Goal: Task Accomplishment & Management: Manage account settings

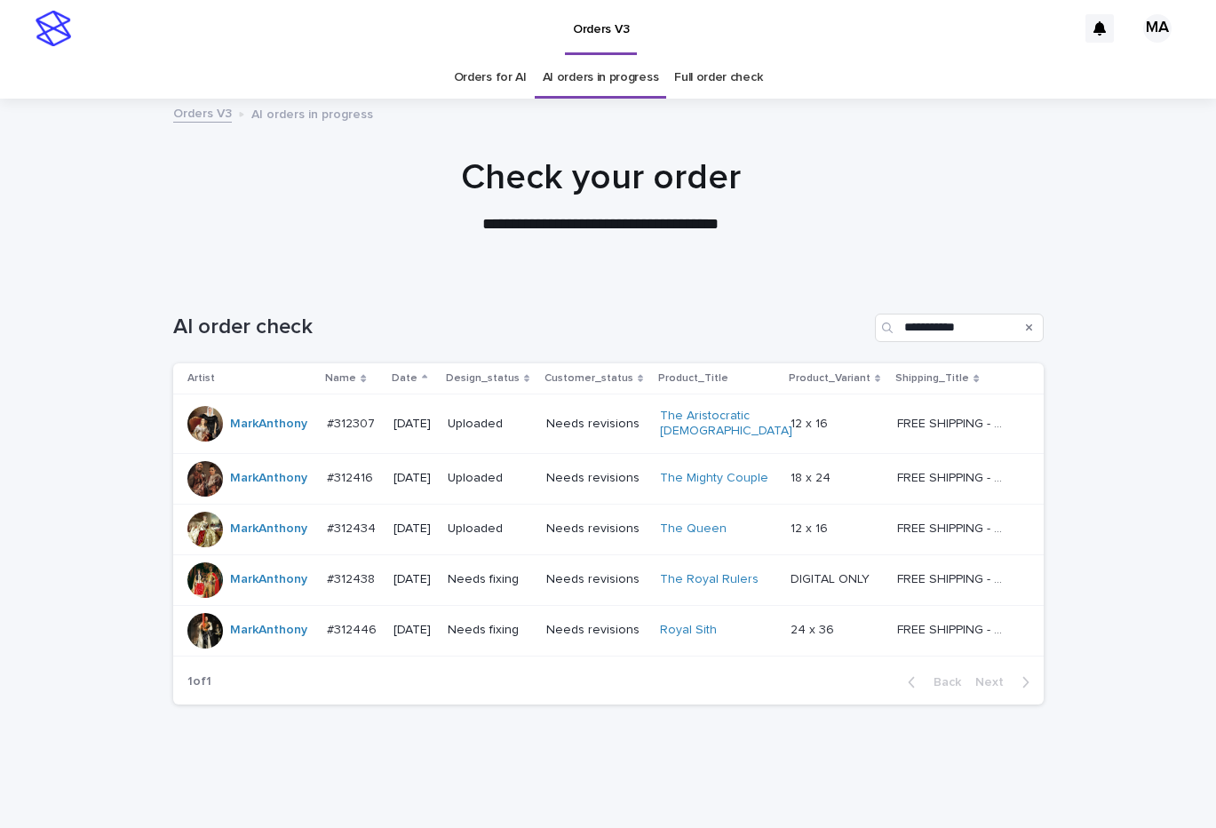
click at [845, 576] on p "DIGITAL ONLY" at bounding box center [831, 577] width 83 height 19
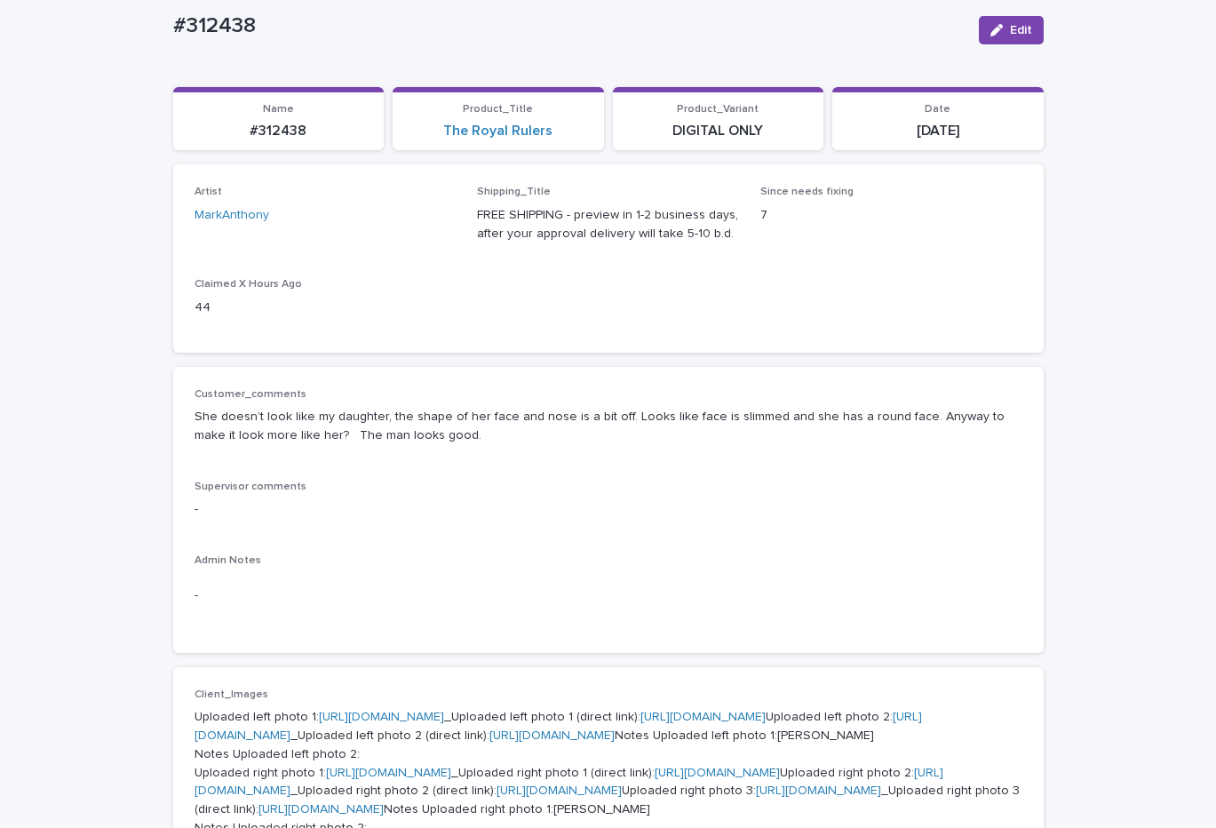
scroll to position [149, 0]
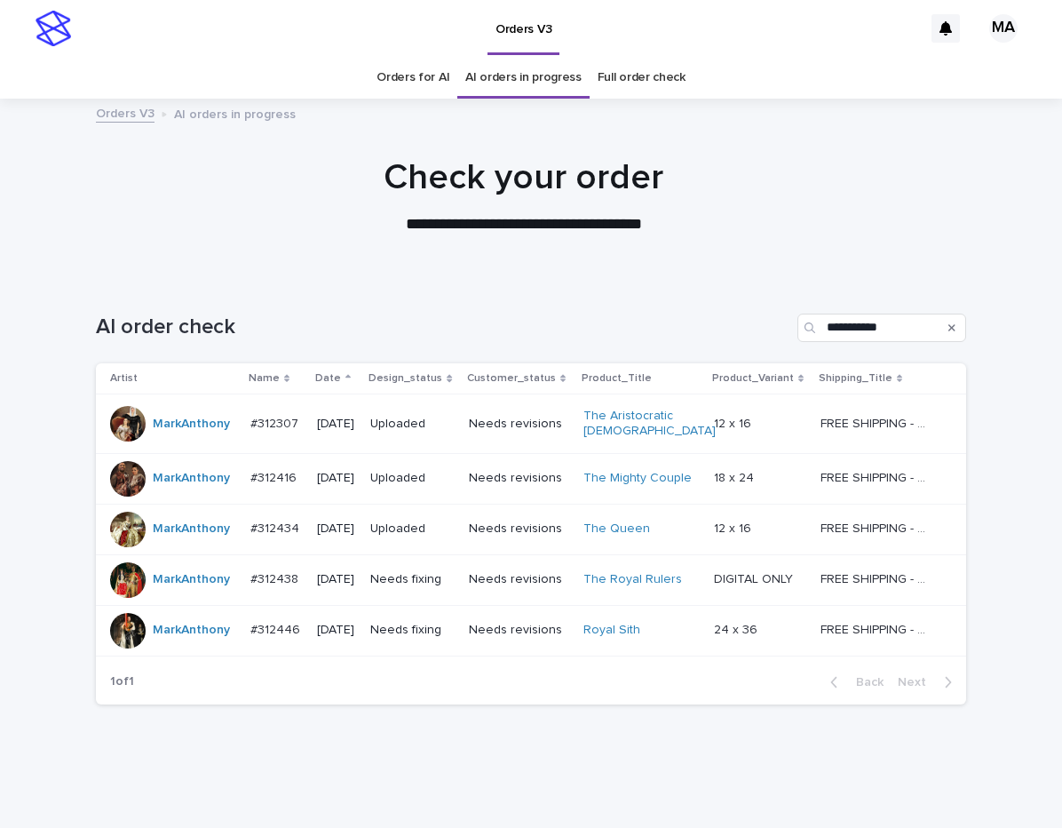
click at [849, 586] on p "FREE SHIPPING - preview in 1-2 business days, after your approval delivery will…" at bounding box center [878, 577] width 115 height 19
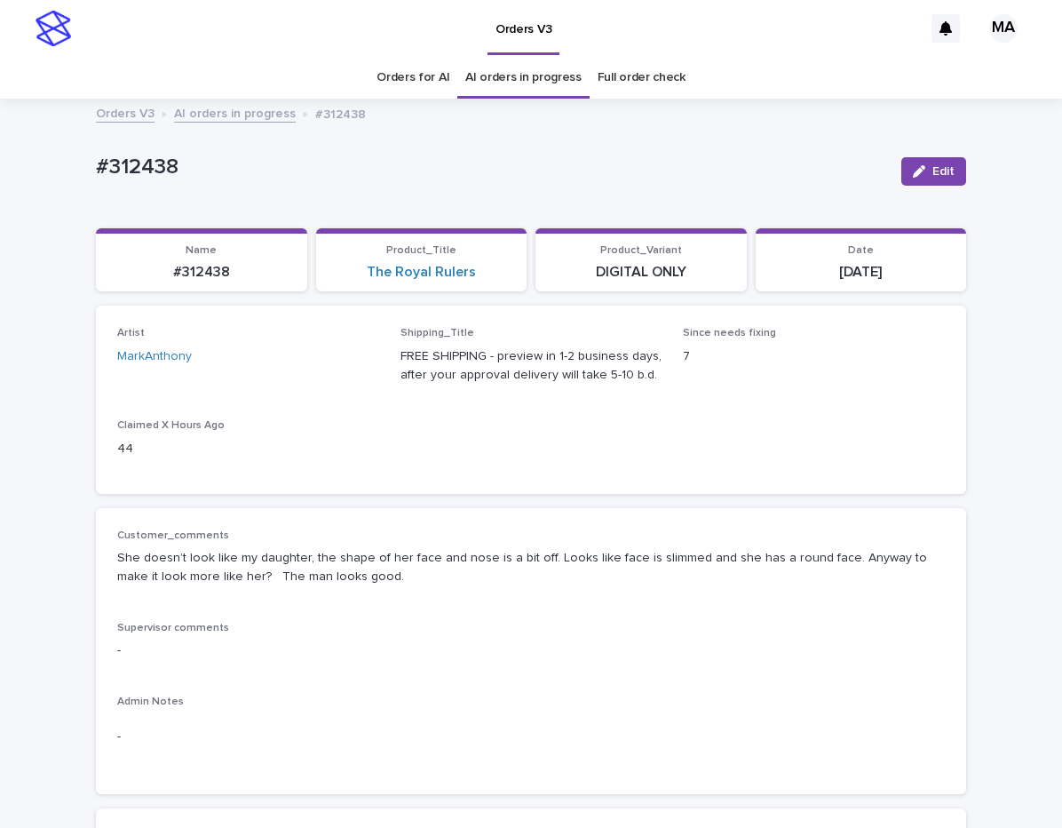
click at [462, 432] on div "Artist MarkAnthony Shipping_Title FREE SHIPPING - preview in 1-2 business days,…" at bounding box center [531, 399] width 828 height 145
click at [456, 623] on p "Supervisor comments" at bounding box center [531, 628] width 828 height 12
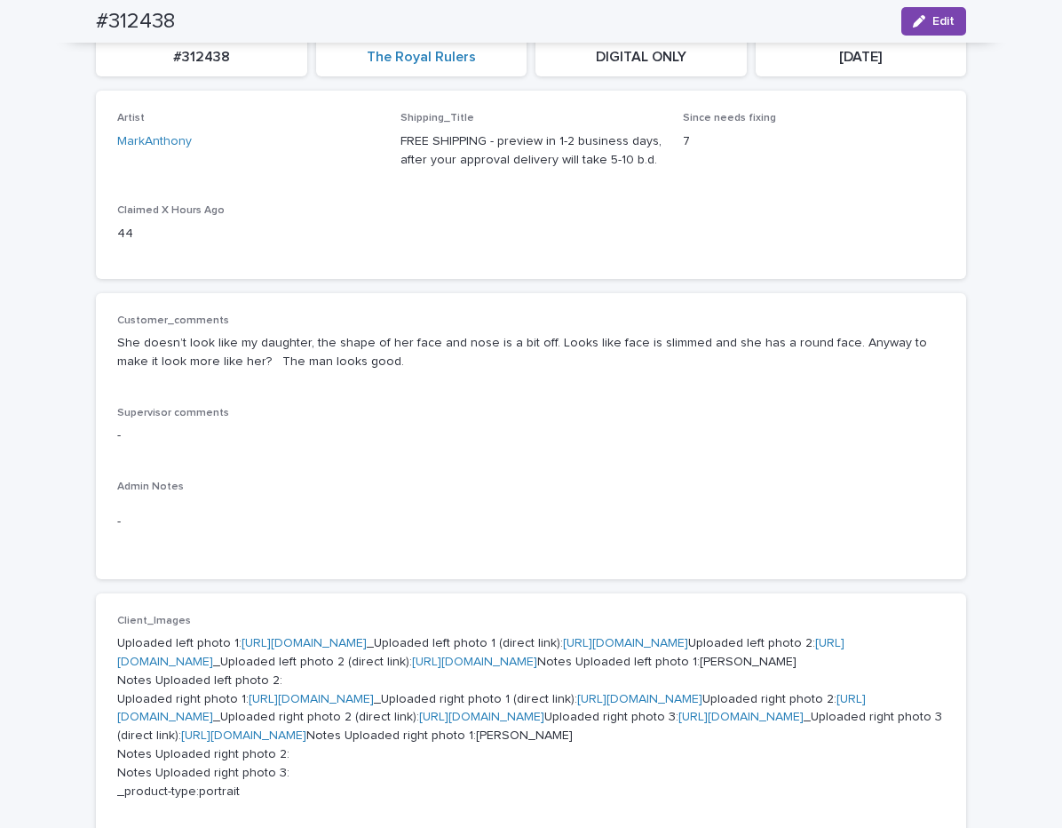
scroll to position [149, 0]
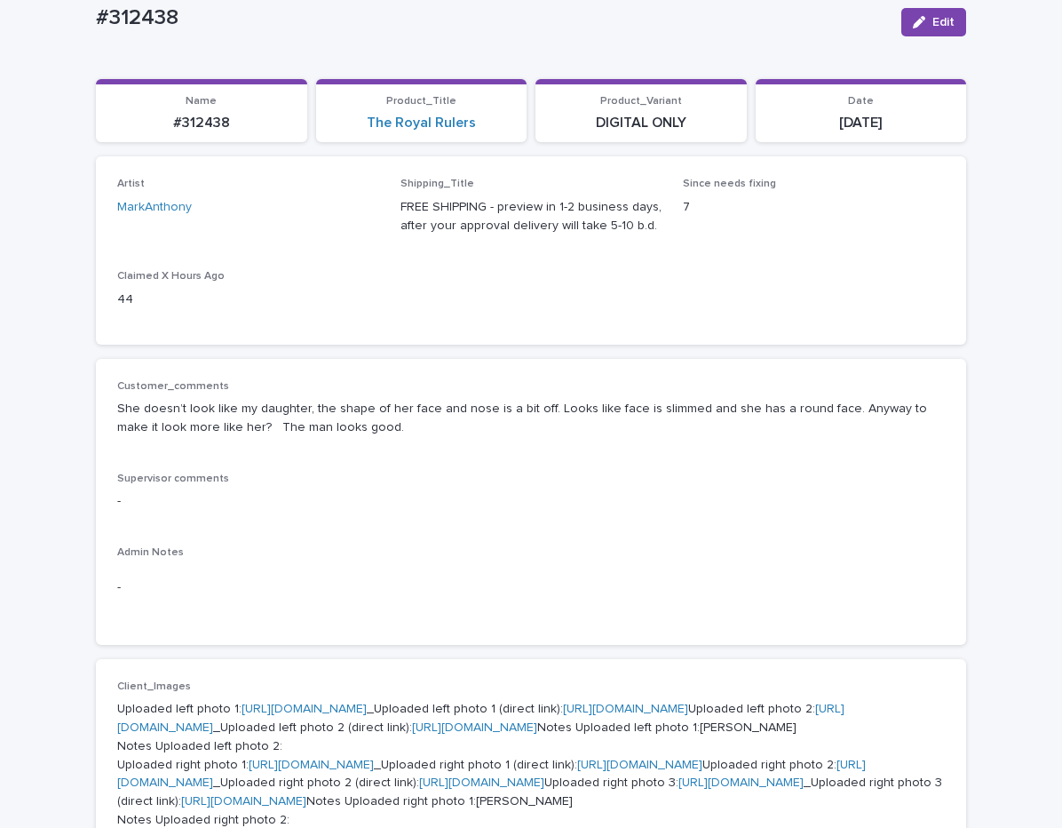
click at [412, 541] on div "Customer_comments She doesn’t look like my daughter, the shape of her face and …" at bounding box center [531, 501] width 828 height 243
drag, startPoint x: 202, startPoint y: 26, endPoint x: 24, endPoint y: 35, distance: 177.8
click at [96, 31] on div "#312438" at bounding box center [491, 16] width 791 height 29
copy p "#312438"
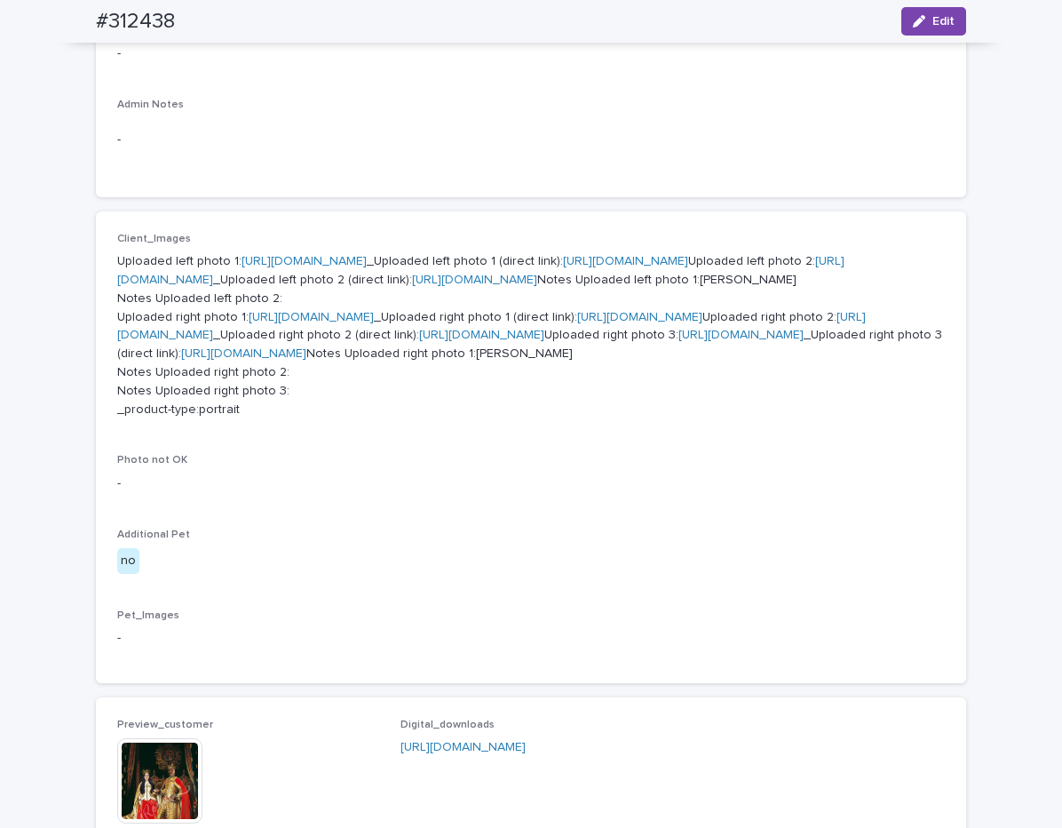
scroll to position [970, 0]
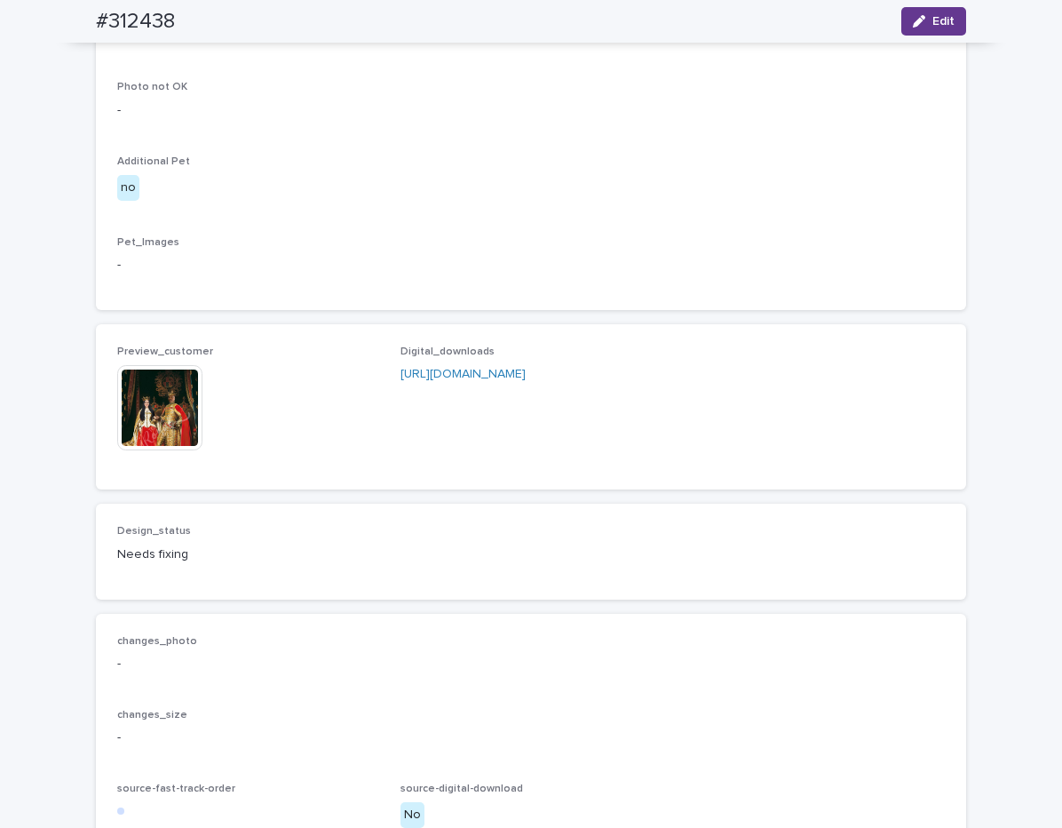
click at [935, 10] on button "Edit" at bounding box center [933, 21] width 65 height 28
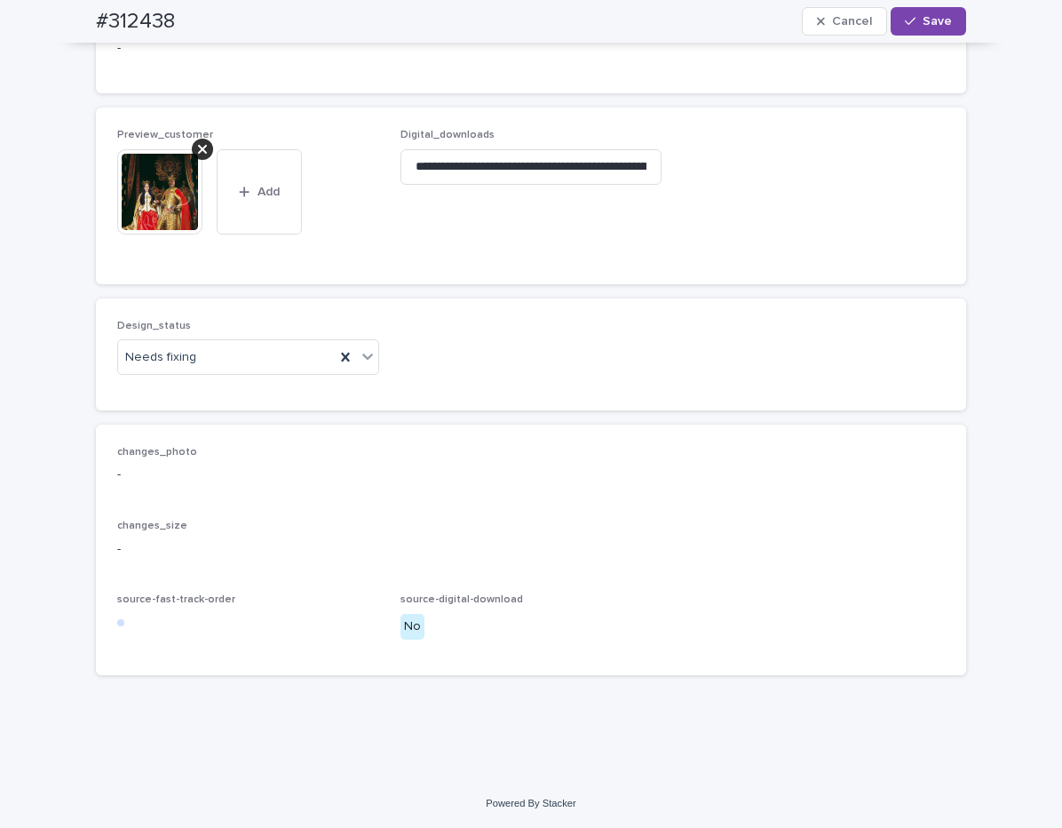
scroll to position [1610, 0]
click at [369, 361] on icon at bounding box center [368, 356] width 18 height 18
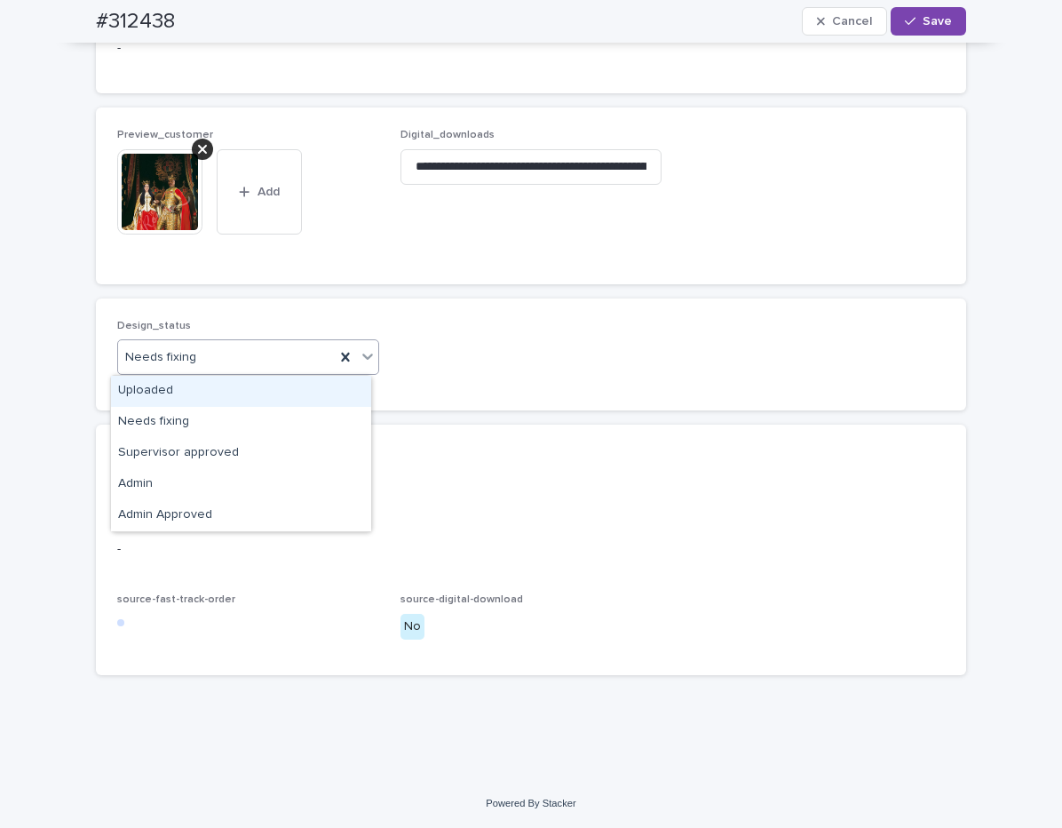
click at [282, 384] on div "Uploaded" at bounding box center [241, 391] width 260 height 31
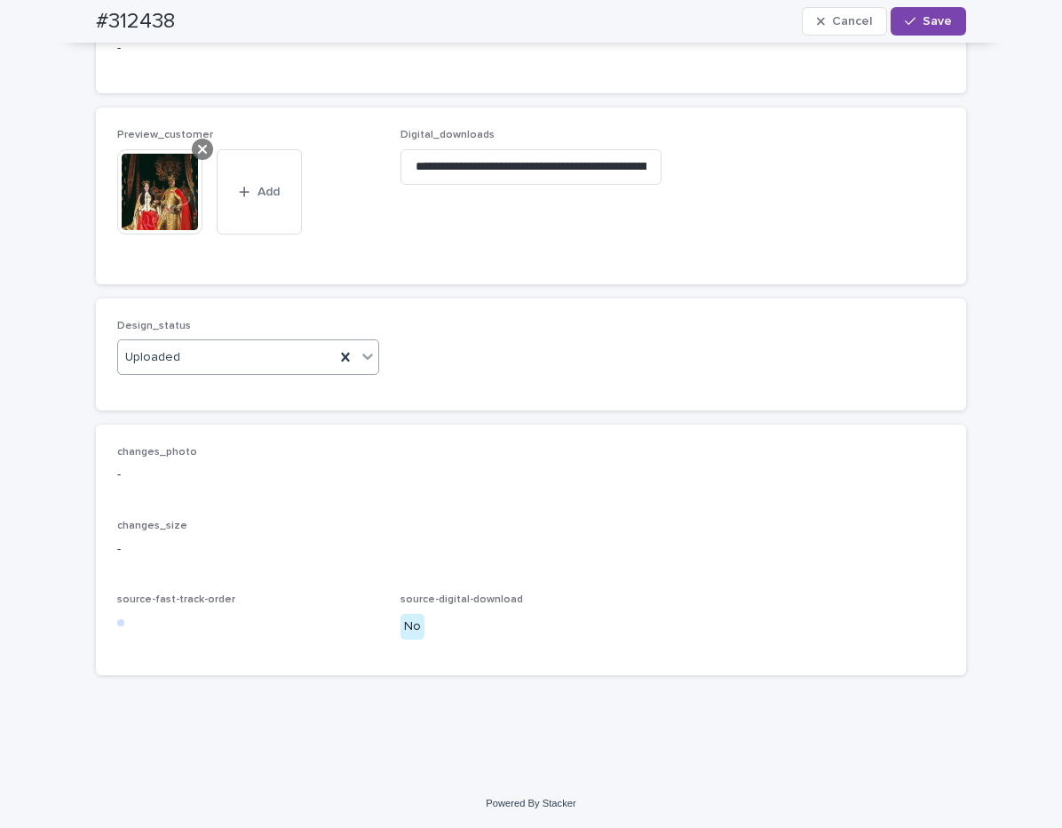
click at [198, 146] on icon at bounding box center [202, 149] width 9 height 14
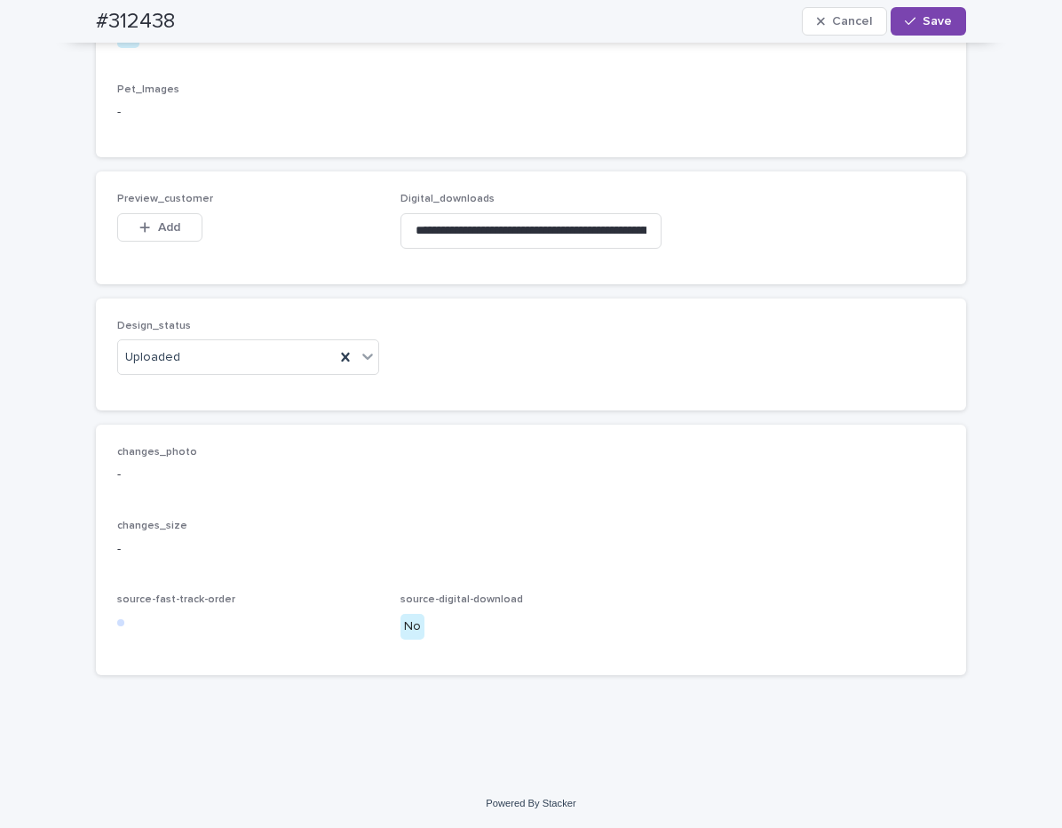
scroll to position [1546, 0]
click at [171, 202] on span "Preview_customer" at bounding box center [165, 199] width 96 height 11
click at [171, 215] on button "Add" at bounding box center [159, 227] width 85 height 28
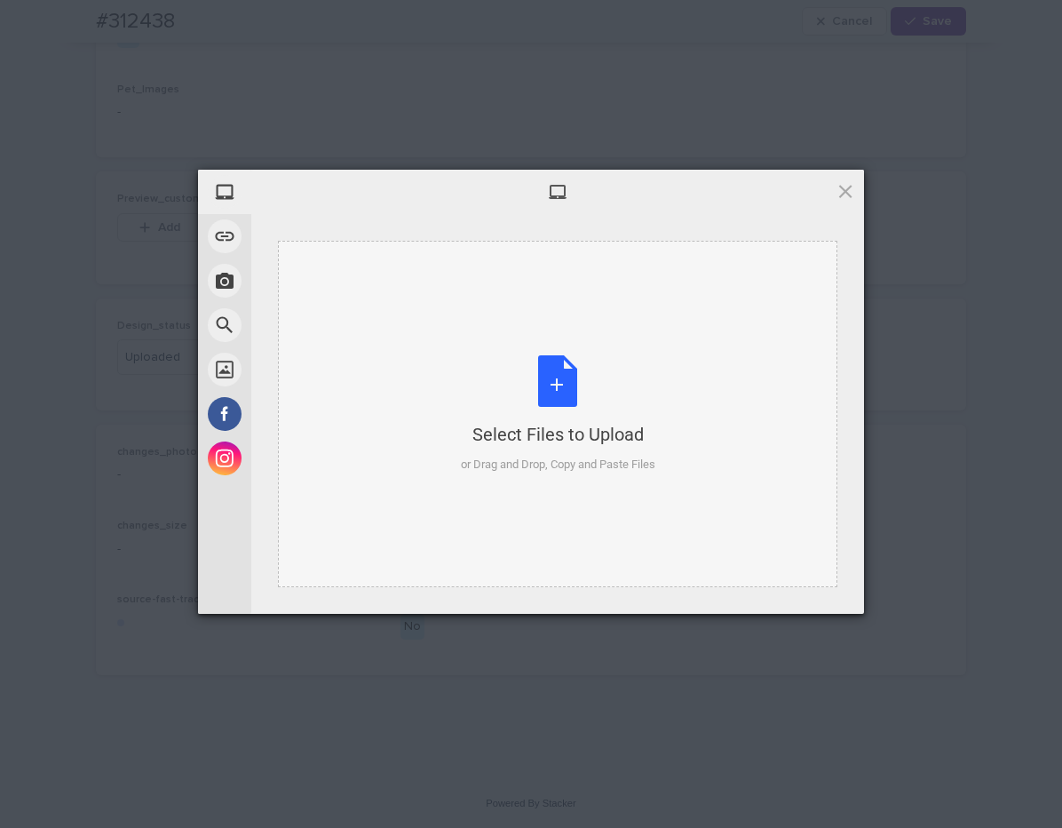
click at [578, 343] on div "Select Files to Upload or Drag and Drop, Copy and Paste Files" at bounding box center [558, 414] width 560 height 346
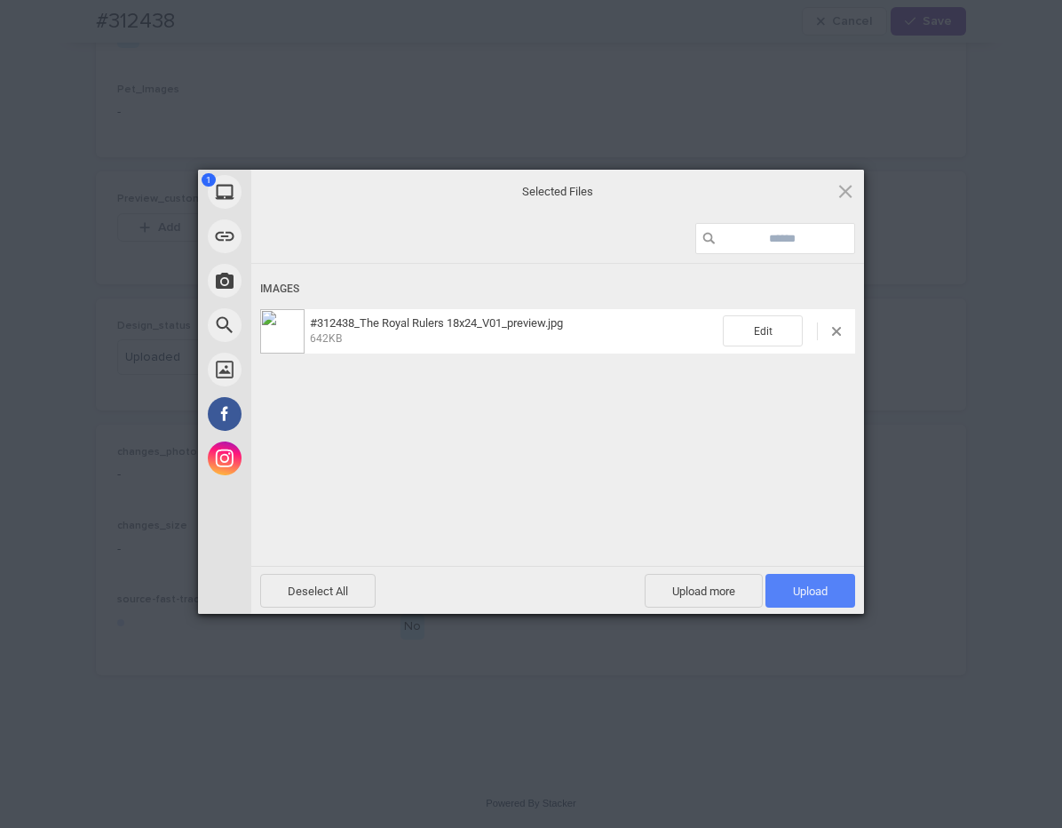
click at [844, 586] on span "Upload 1" at bounding box center [811, 591] width 90 height 34
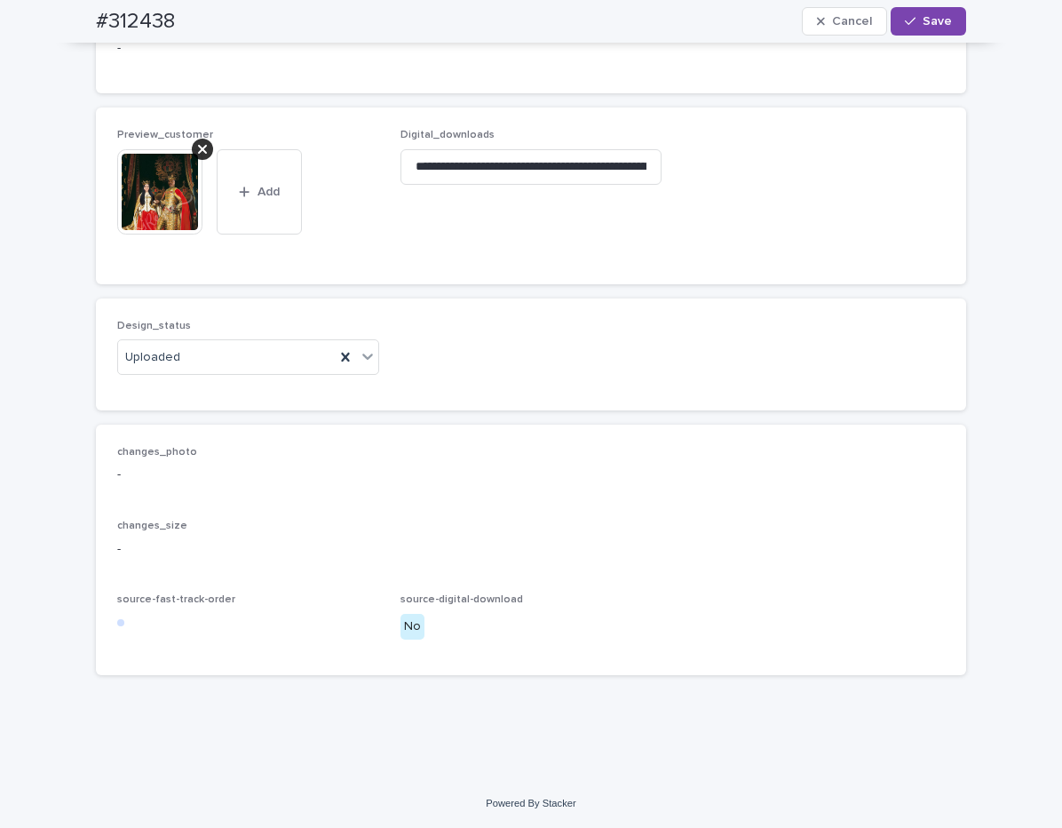
click at [947, 24] on button "Save" at bounding box center [928, 21] width 75 height 28
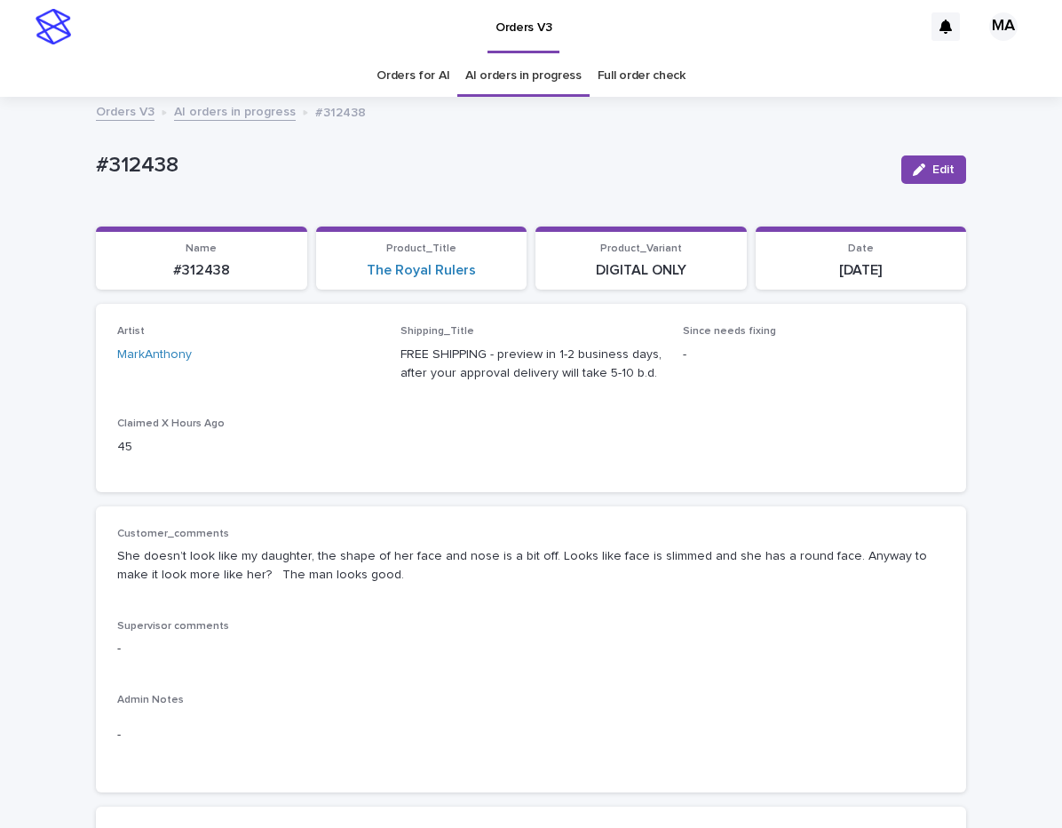
scroll to position [0, 0]
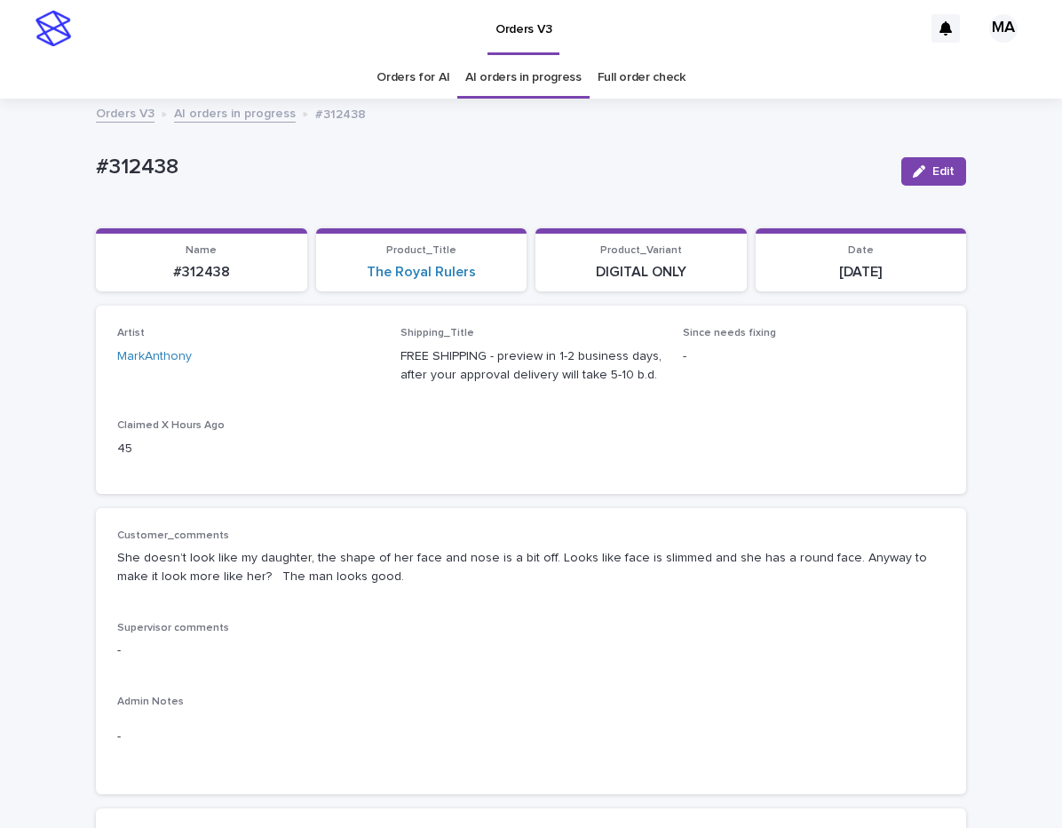
click at [251, 107] on link "AI orders in progress" at bounding box center [235, 112] width 122 height 20
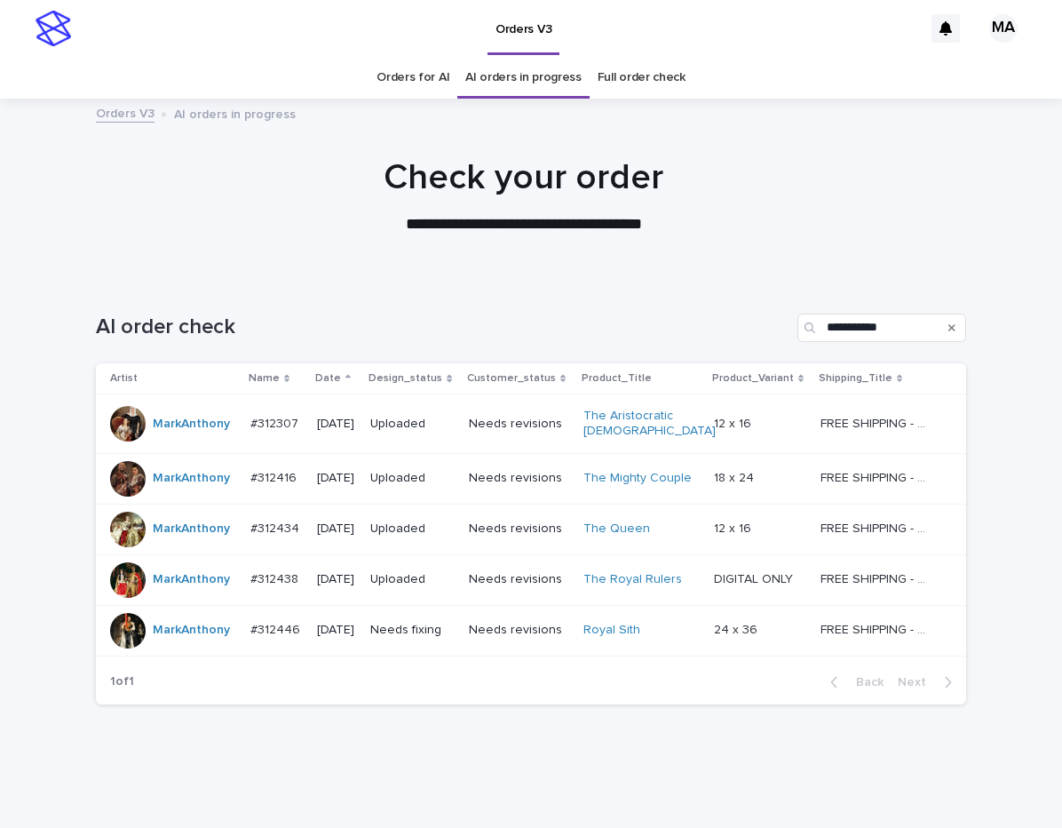
click at [759, 635] on p at bounding box center [760, 630] width 92 height 15
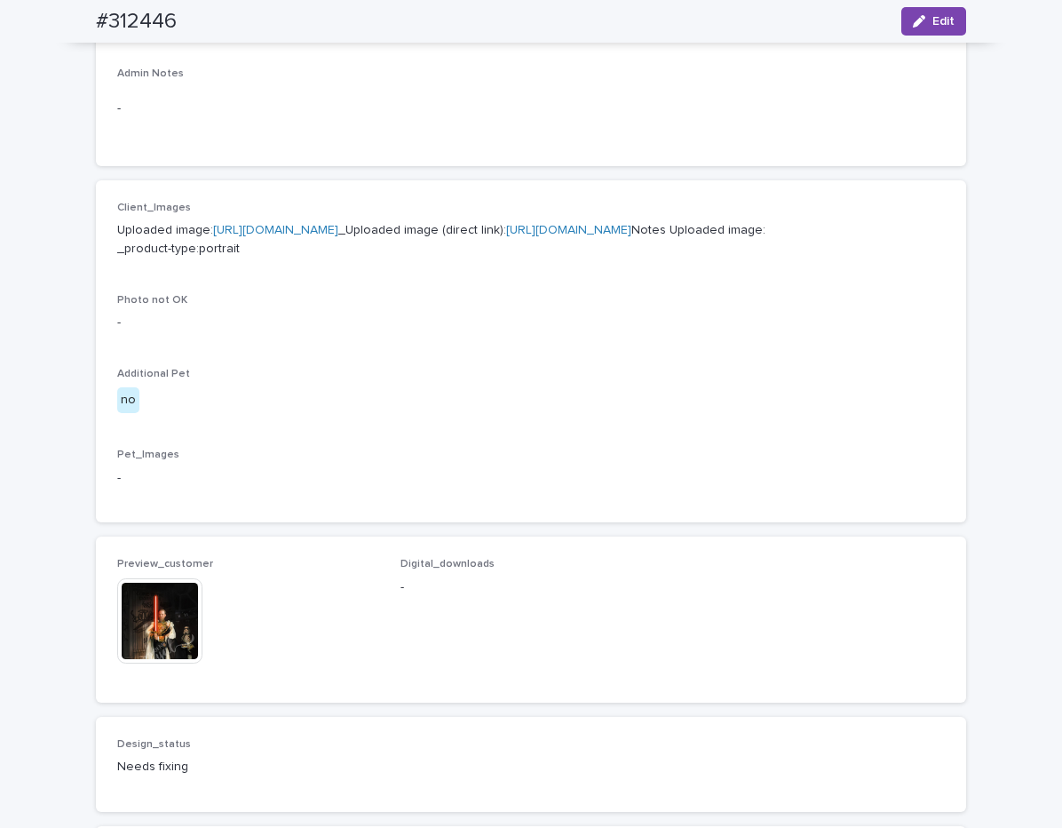
scroll to position [746, 0]
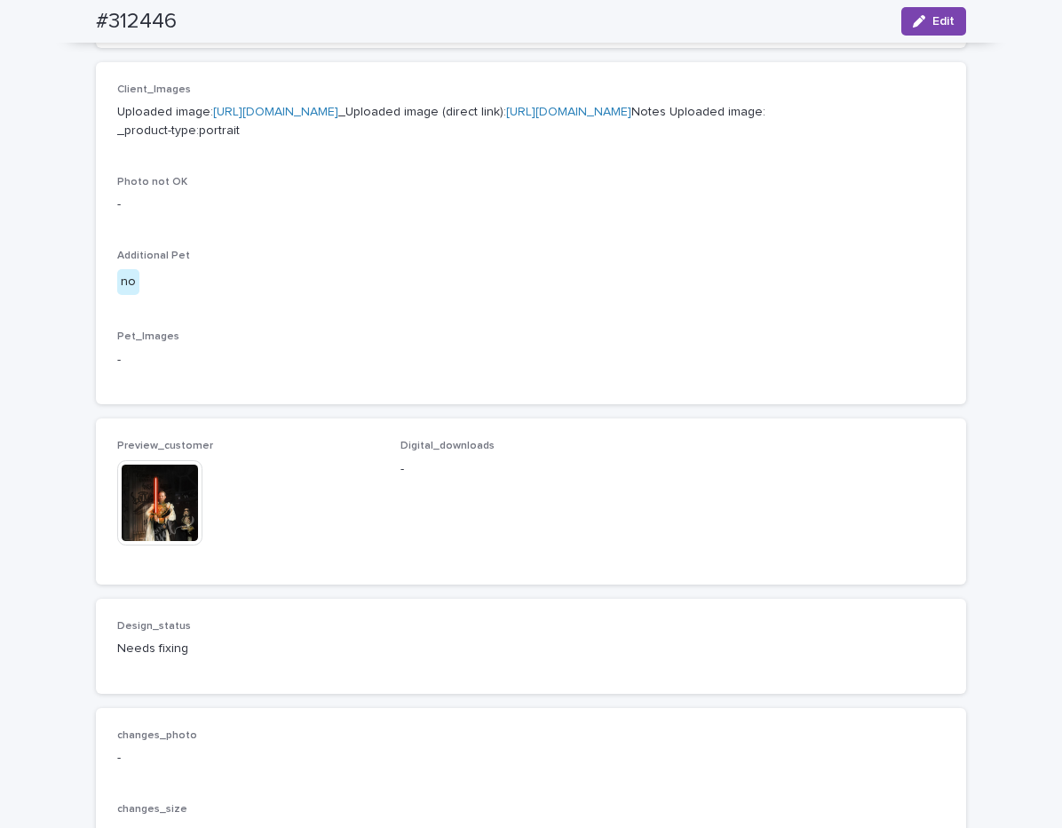
click at [173, 545] on img at bounding box center [159, 502] width 85 height 85
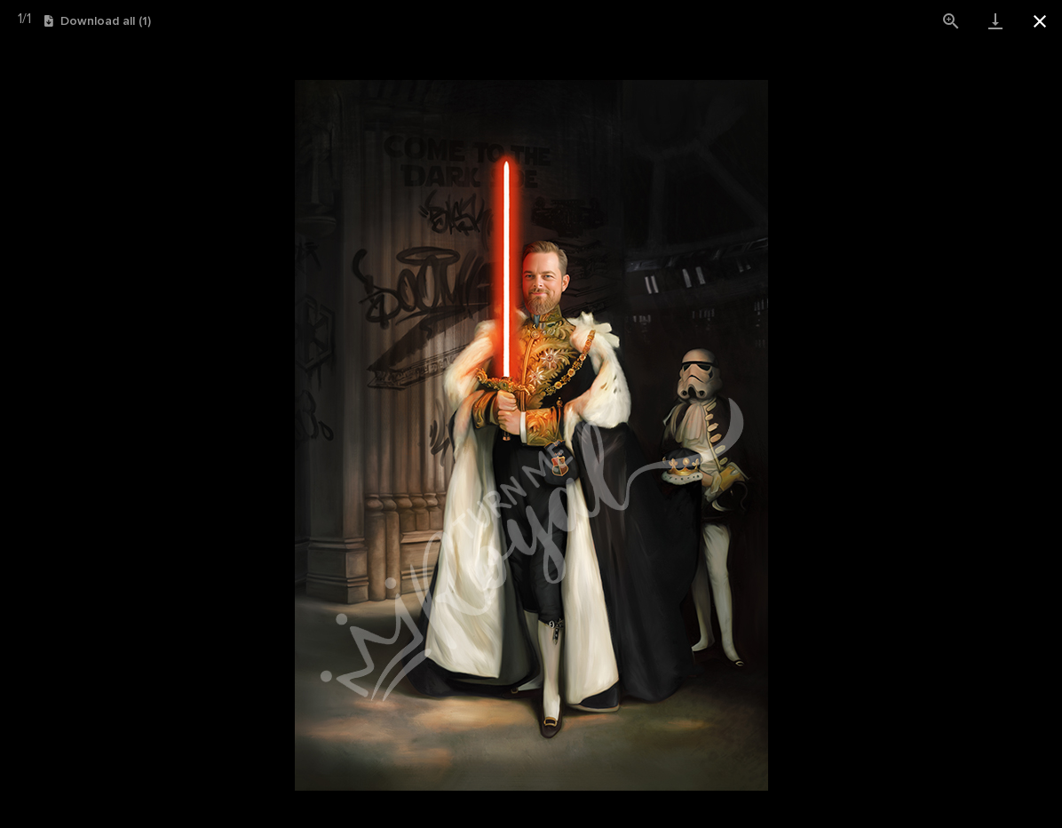
click at [1036, 26] on button "Close gallery" at bounding box center [1040, 21] width 44 height 42
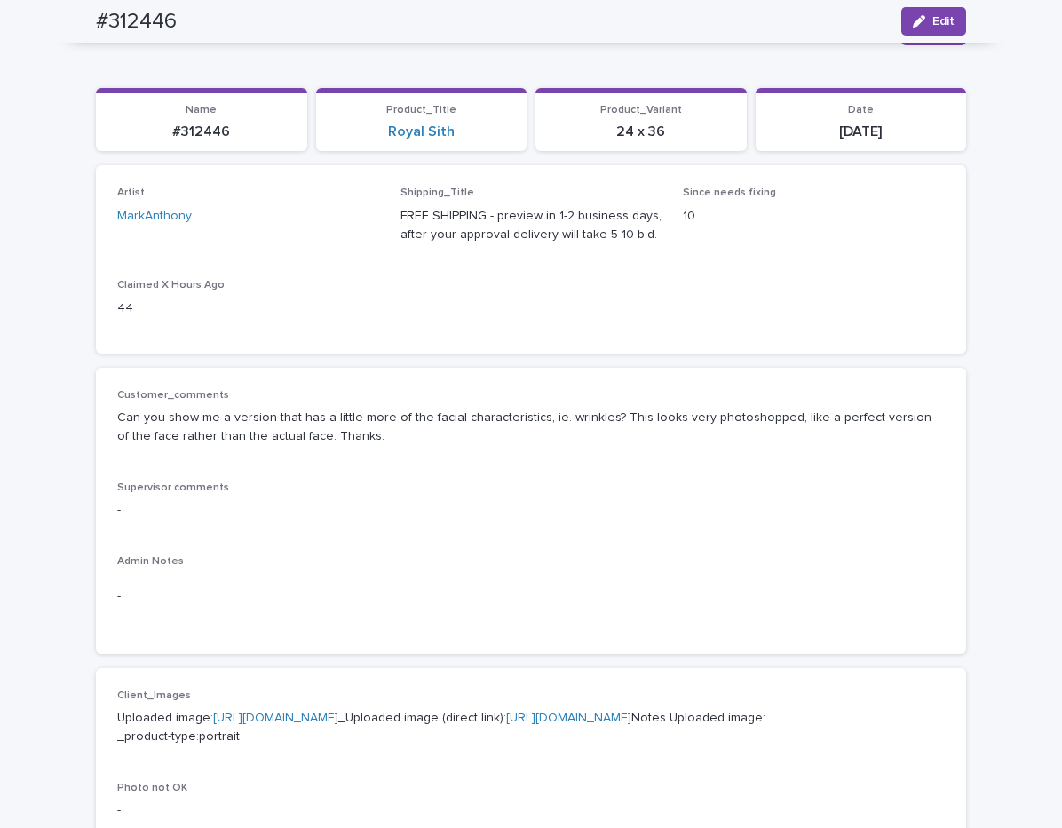
scroll to position [75, 0]
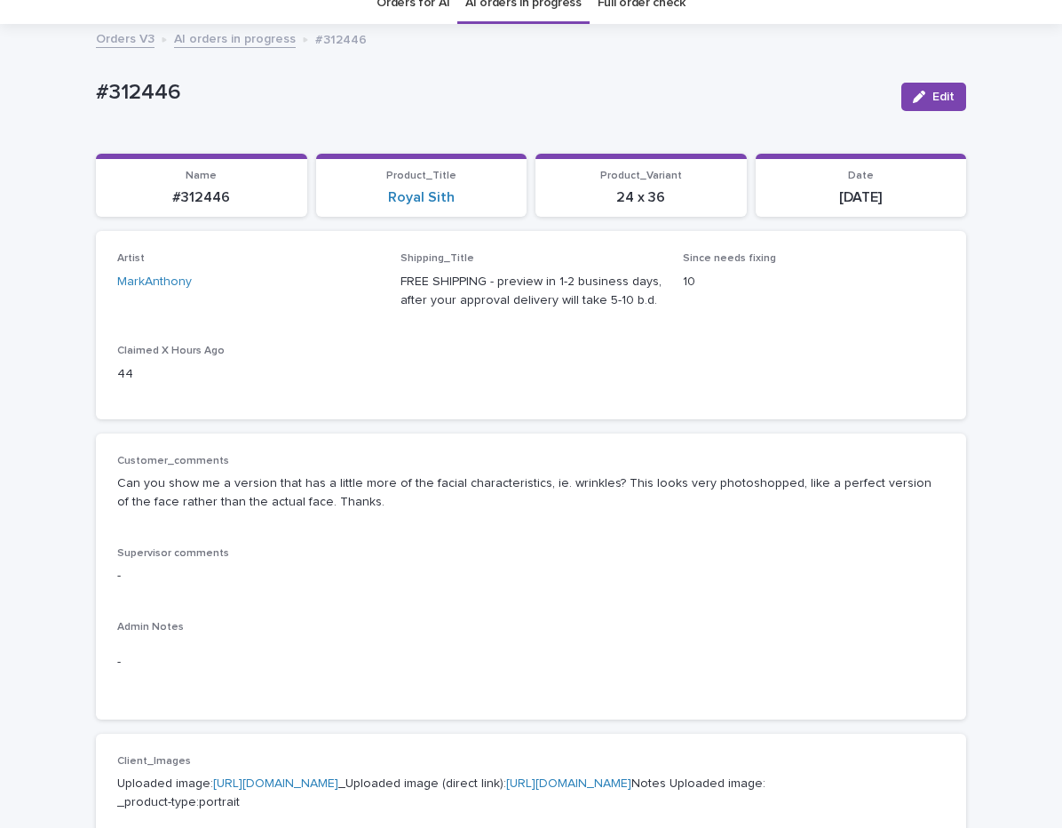
click at [409, 580] on p "-" at bounding box center [531, 576] width 828 height 19
click at [444, 404] on div "Artist MarkAnthony Shipping_Title FREE SHIPPING - preview in 1-2 business days,…" at bounding box center [531, 324] width 870 height 187
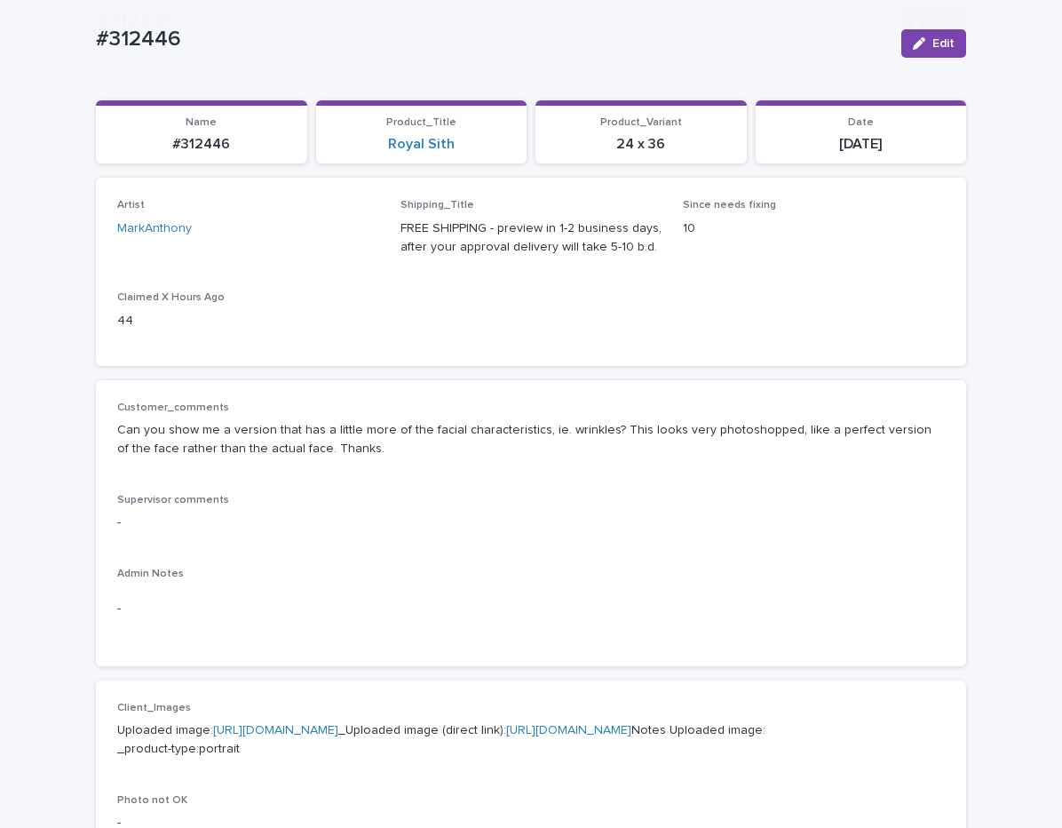
scroll to position [298, 0]
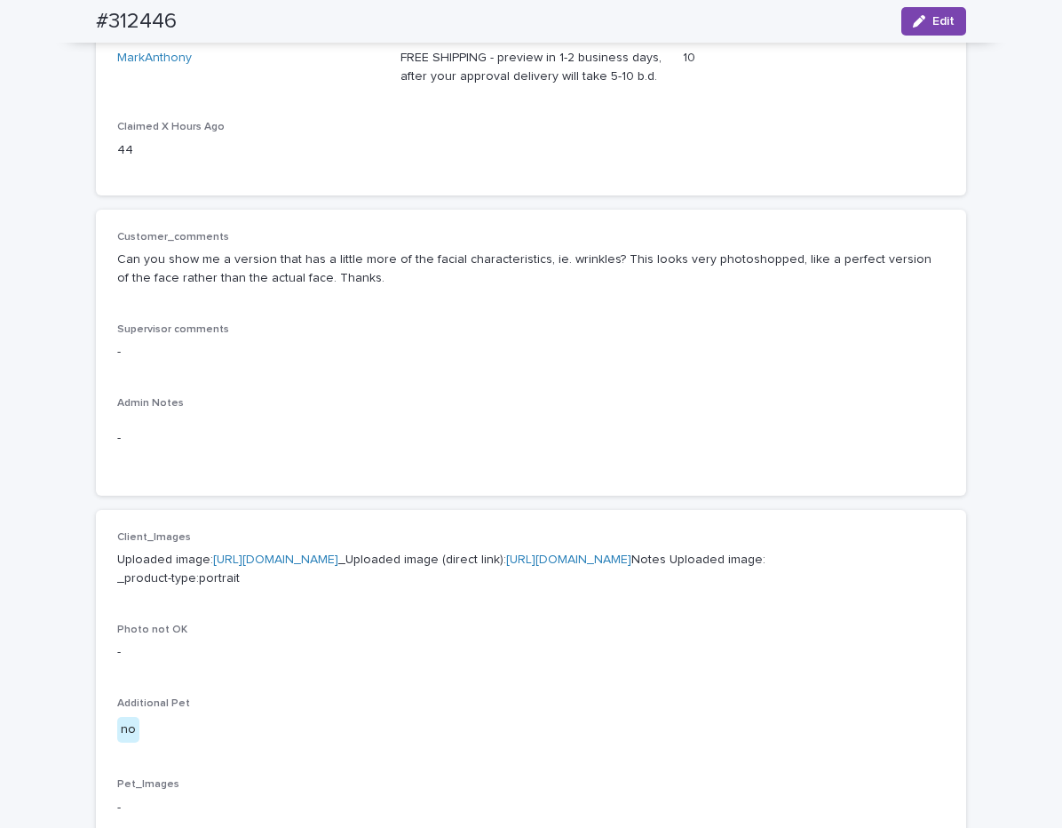
click at [338, 555] on link "https://cdn.shopify.com-uploadkit.app/s/files/1/0033/4807/0511/files/download.h…" at bounding box center [275, 559] width 125 height 12
click at [298, 413] on div "Admin Notes -" at bounding box center [531, 435] width 828 height 77
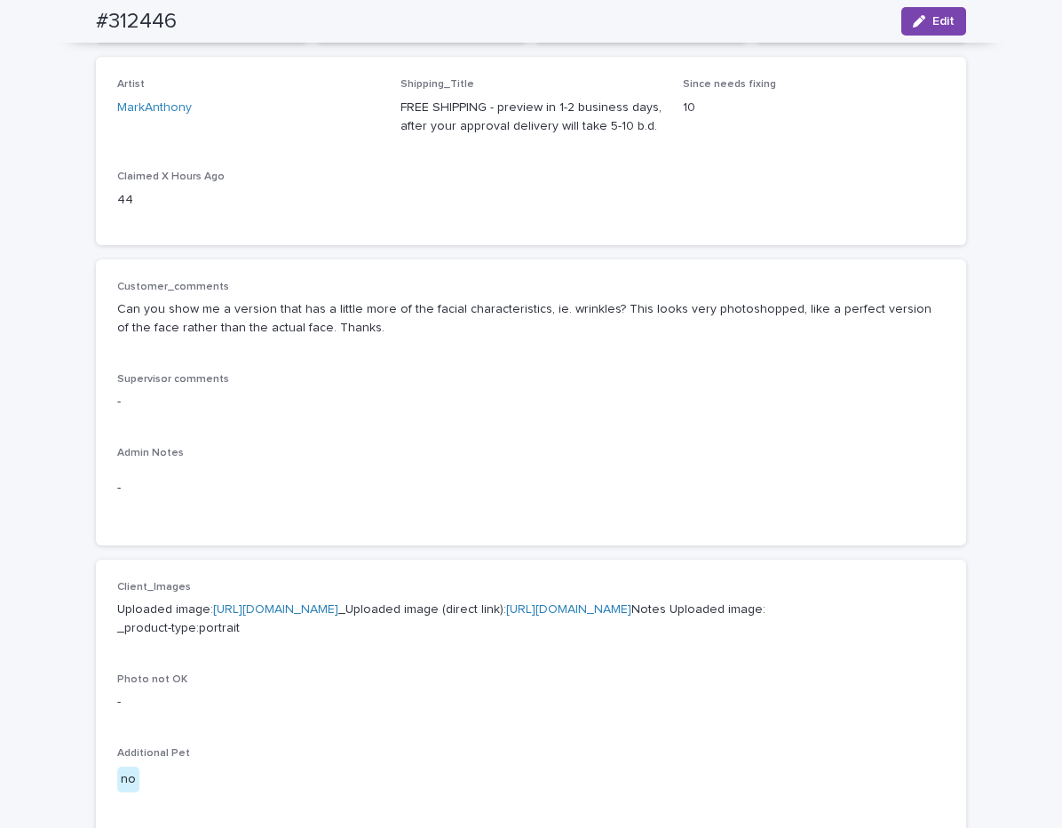
scroll to position [0, 0]
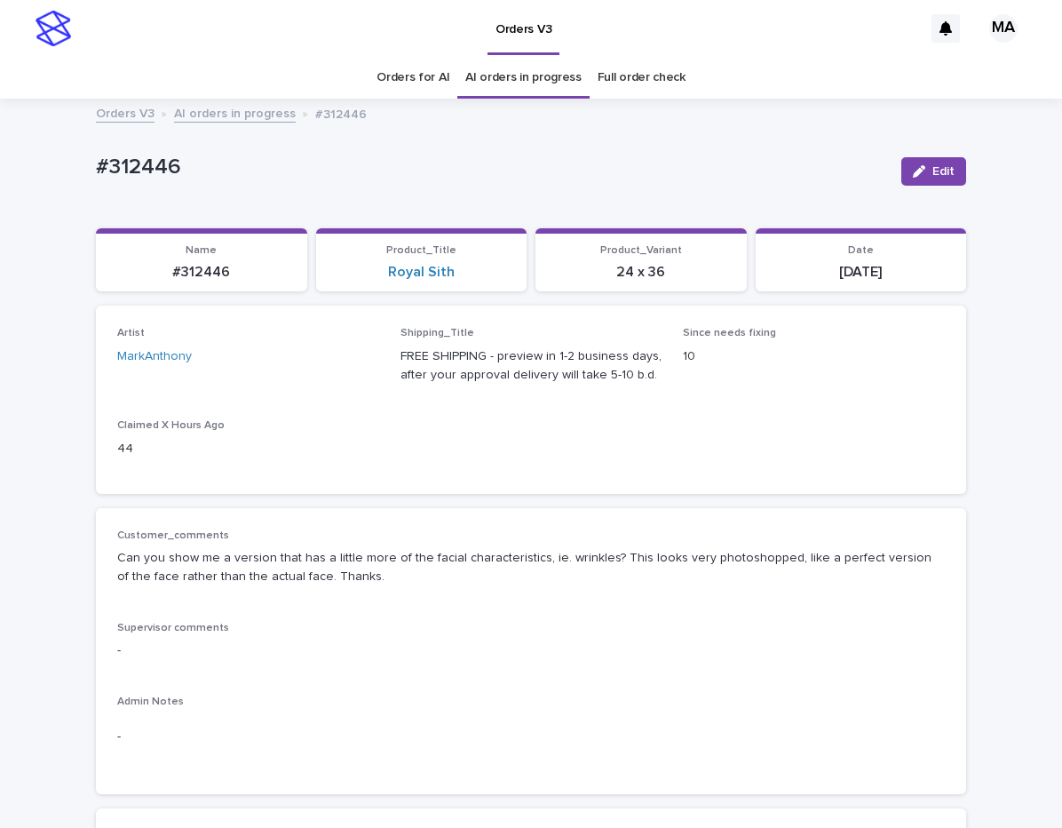
click at [419, 733] on p "-" at bounding box center [531, 736] width 828 height 19
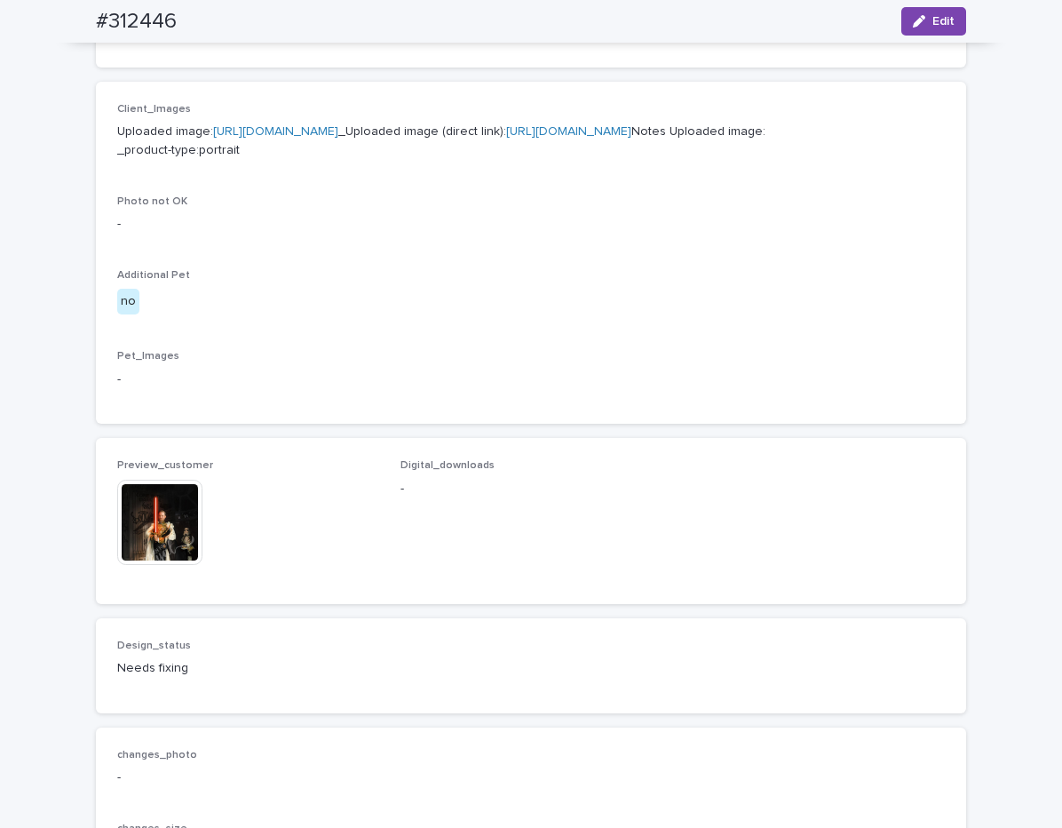
scroll to position [746, 0]
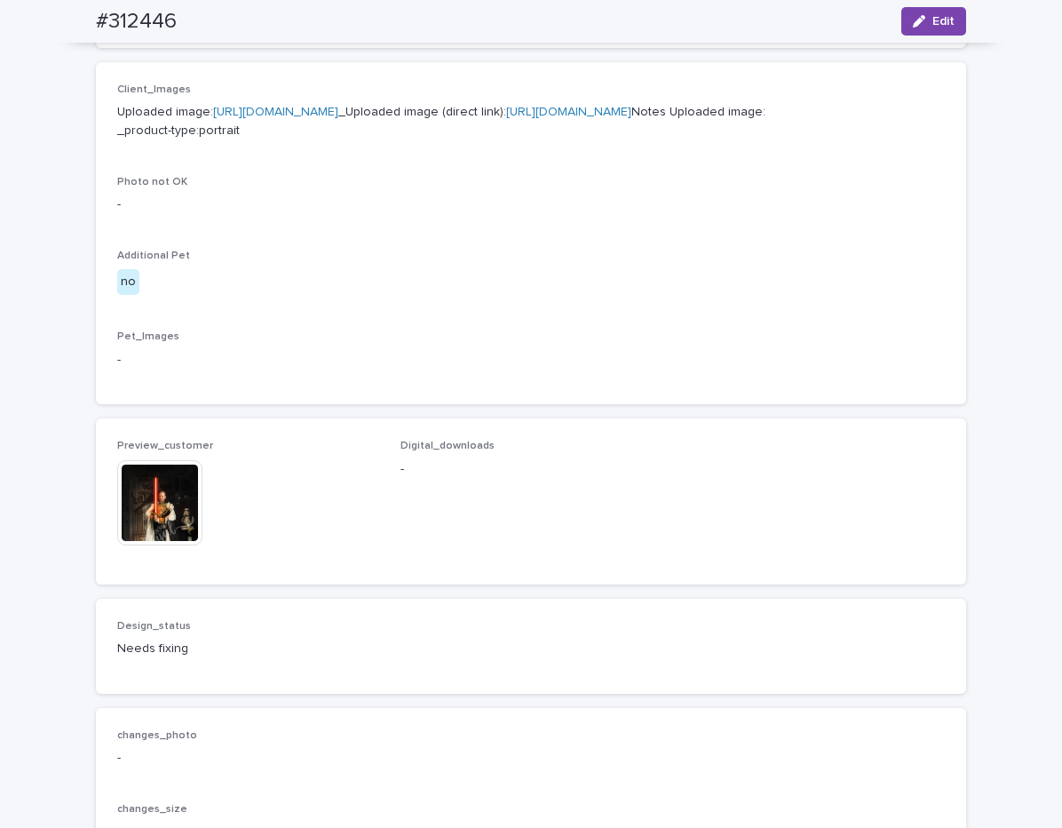
click at [150, 545] on img at bounding box center [159, 502] width 85 height 85
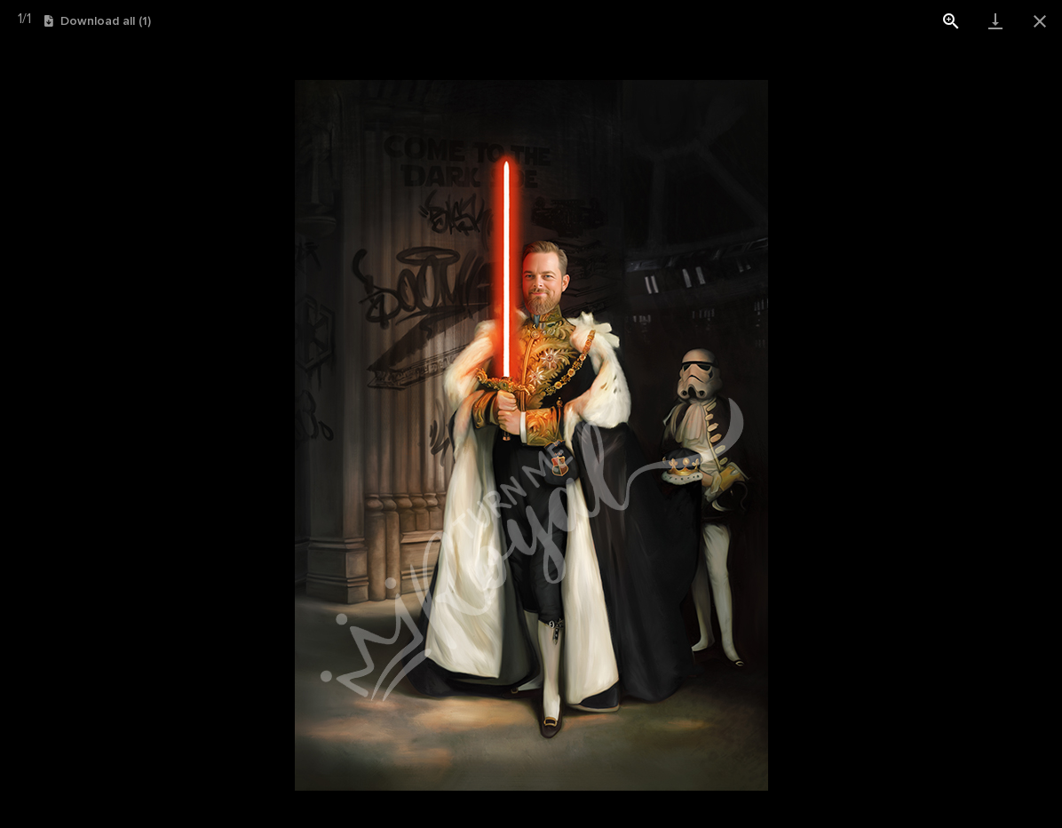
click at [948, 19] on button "View actual size" at bounding box center [951, 21] width 44 height 42
click at [1036, 16] on button "Close gallery" at bounding box center [1040, 21] width 44 height 42
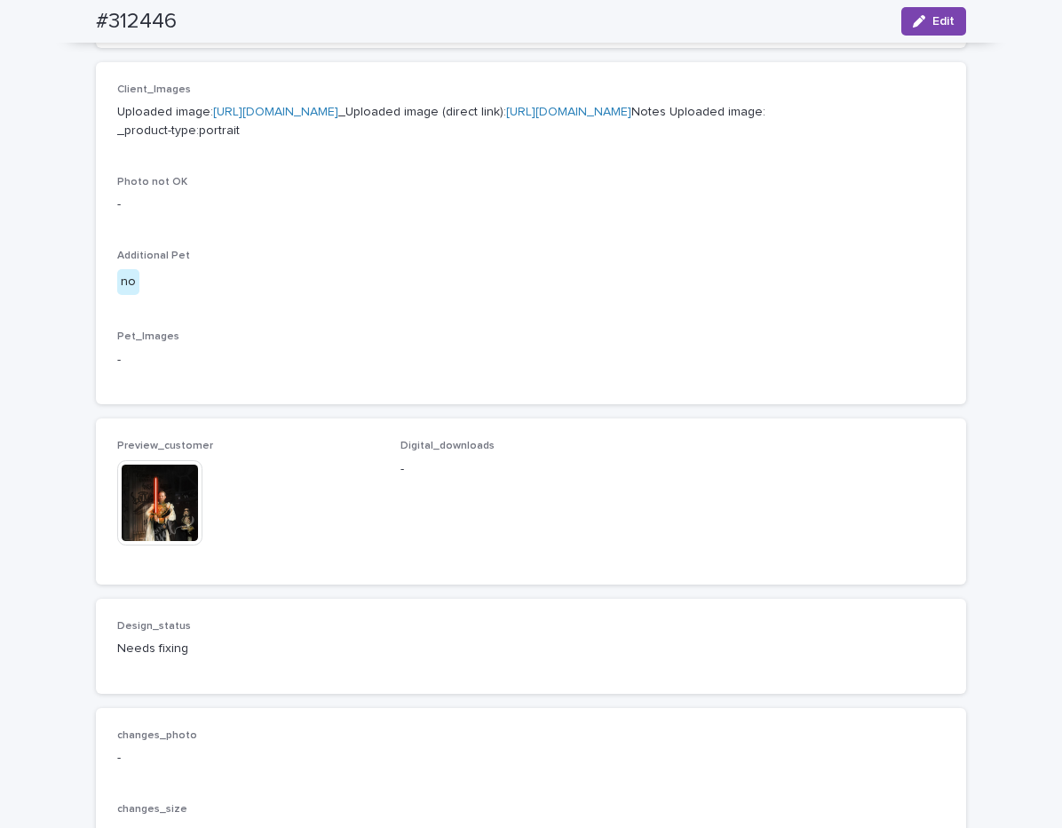
click at [306, 295] on p "no" at bounding box center [248, 282] width 262 height 26
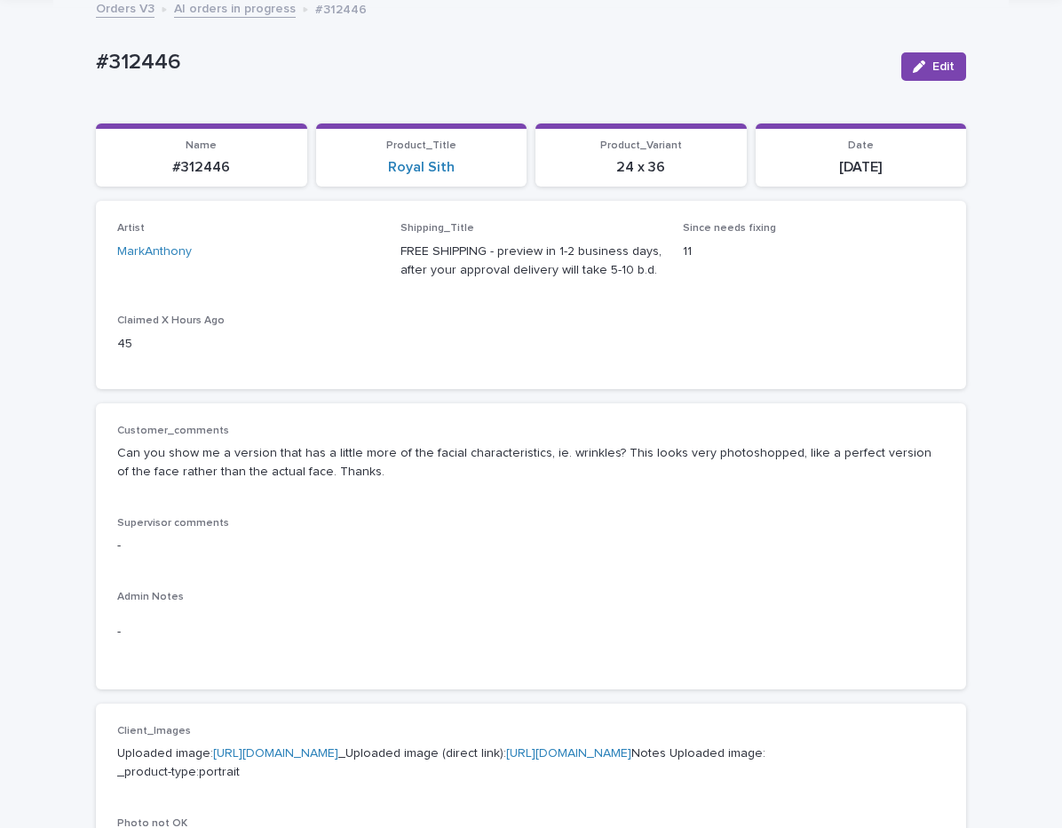
scroll to position [0, 0]
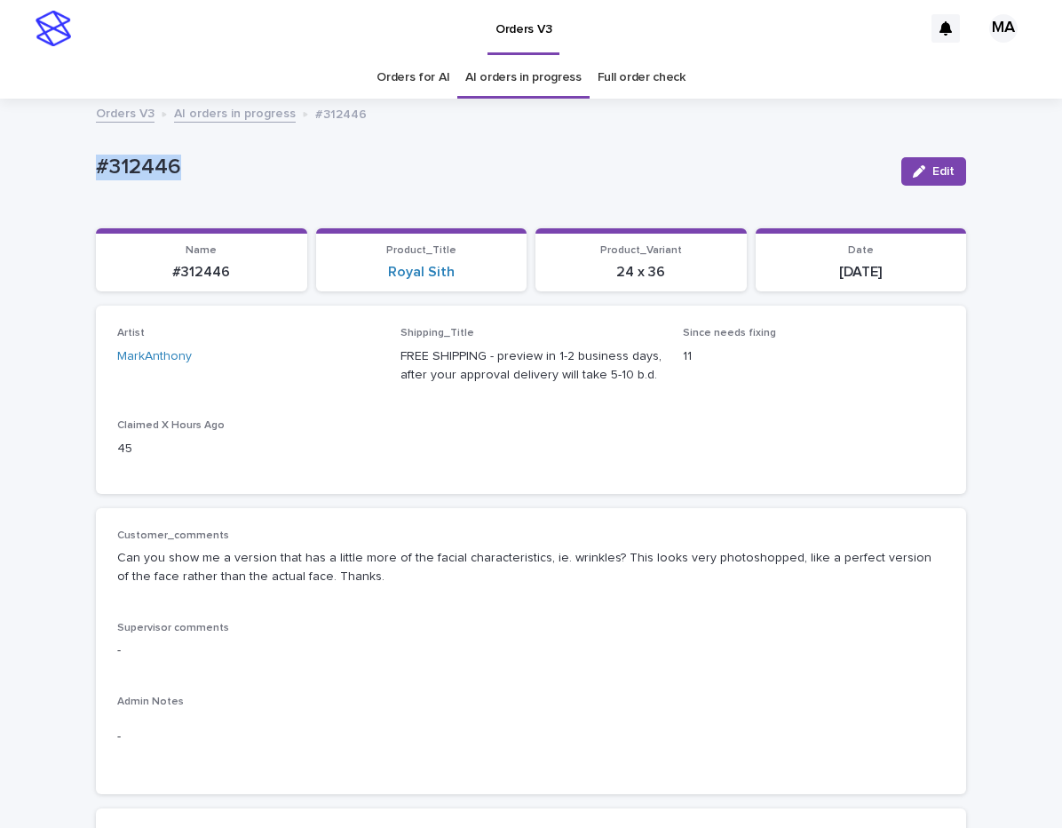
drag, startPoint x: 203, startPoint y: 187, endPoint x: -23, endPoint y: 171, distance: 227.0
copy p "#312446"
drag, startPoint x: 948, startPoint y: 175, endPoint x: 372, endPoint y: 606, distance: 719.5
click at [948, 175] on button "Edit" at bounding box center [933, 171] width 65 height 28
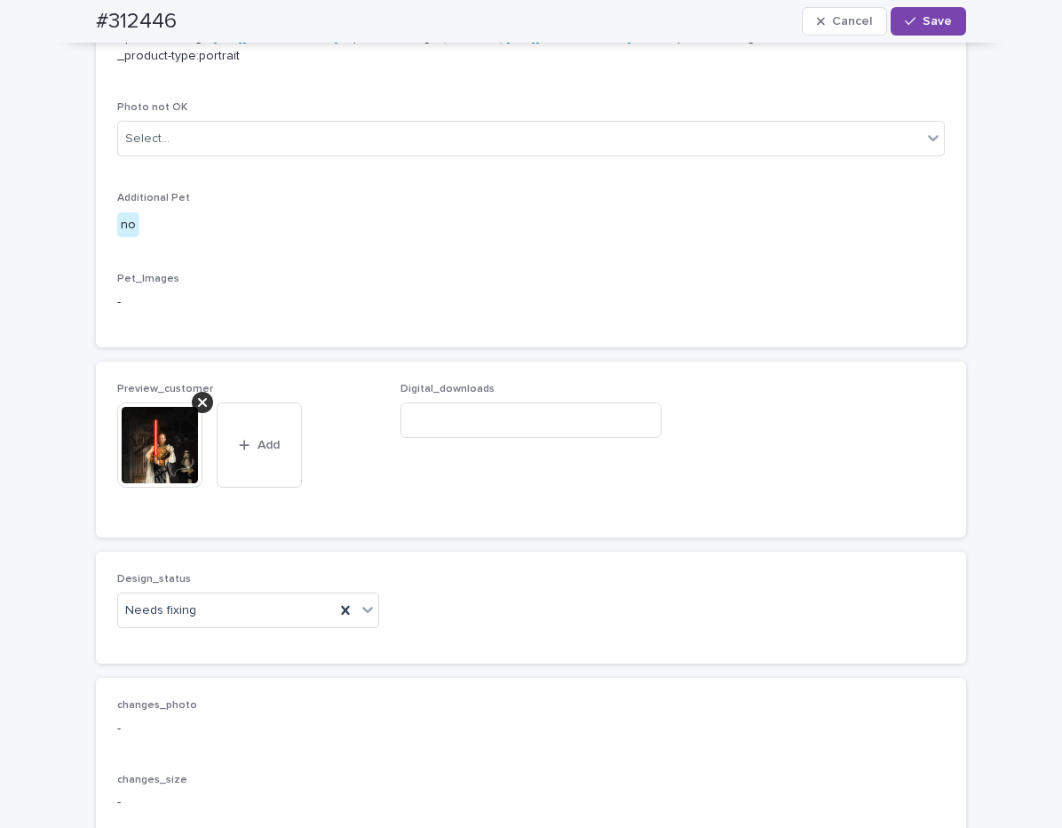
scroll to position [1167, 0]
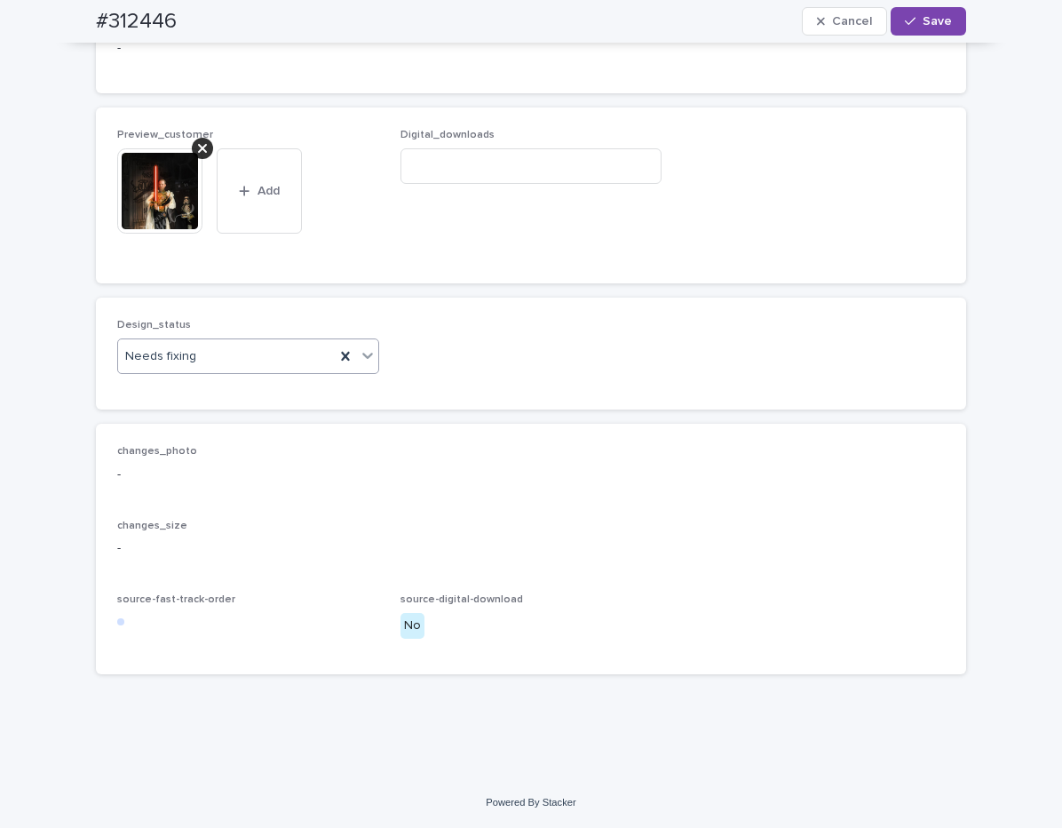
click at [363, 362] on icon at bounding box center [368, 355] width 18 height 18
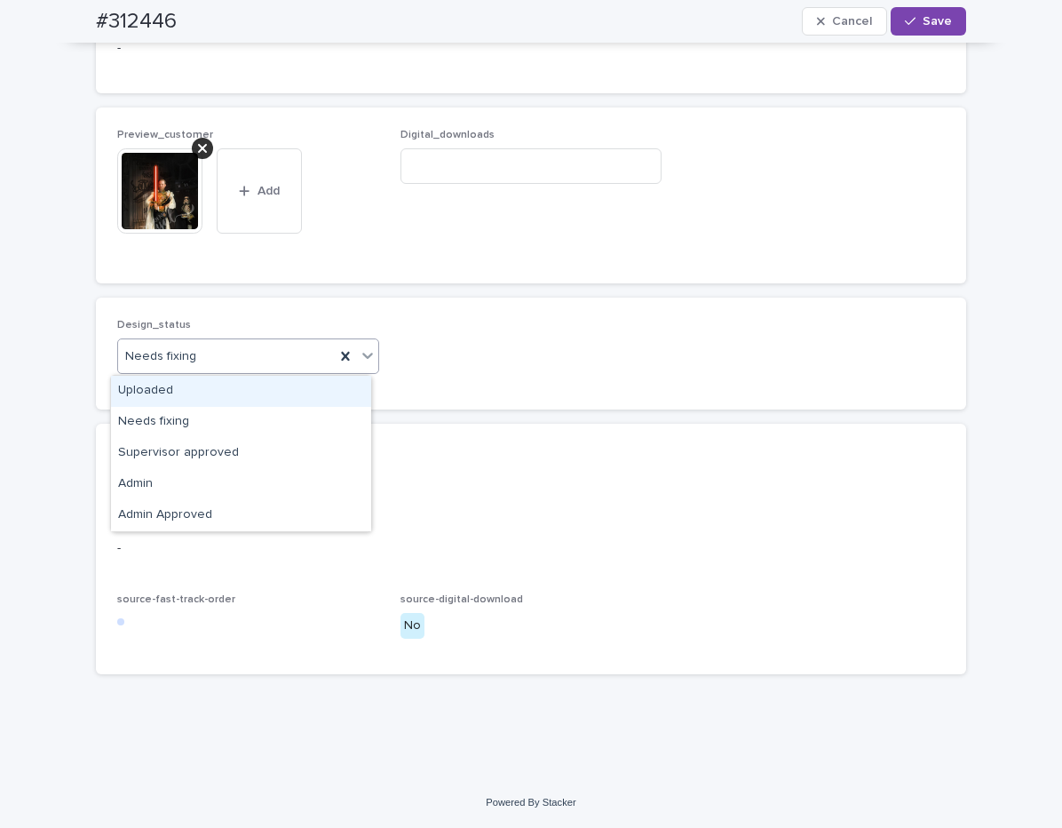
click at [289, 391] on div "Uploaded" at bounding box center [241, 391] width 260 height 31
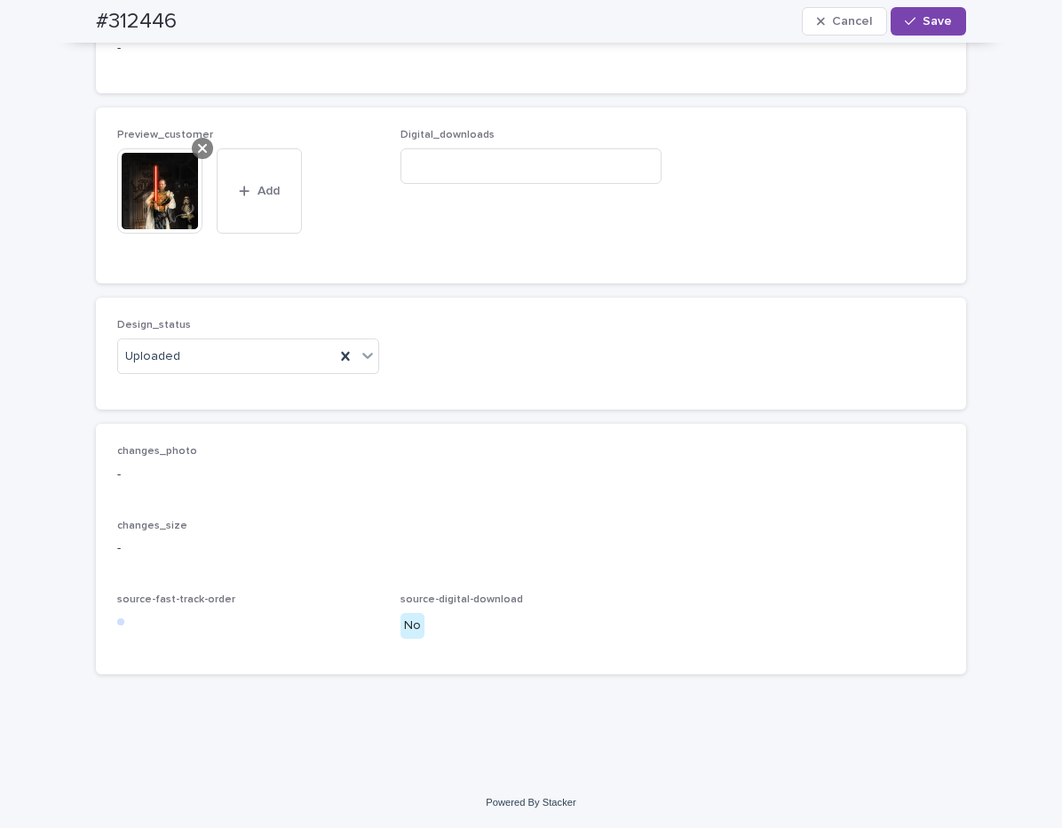
click at [198, 146] on icon at bounding box center [202, 148] width 9 height 9
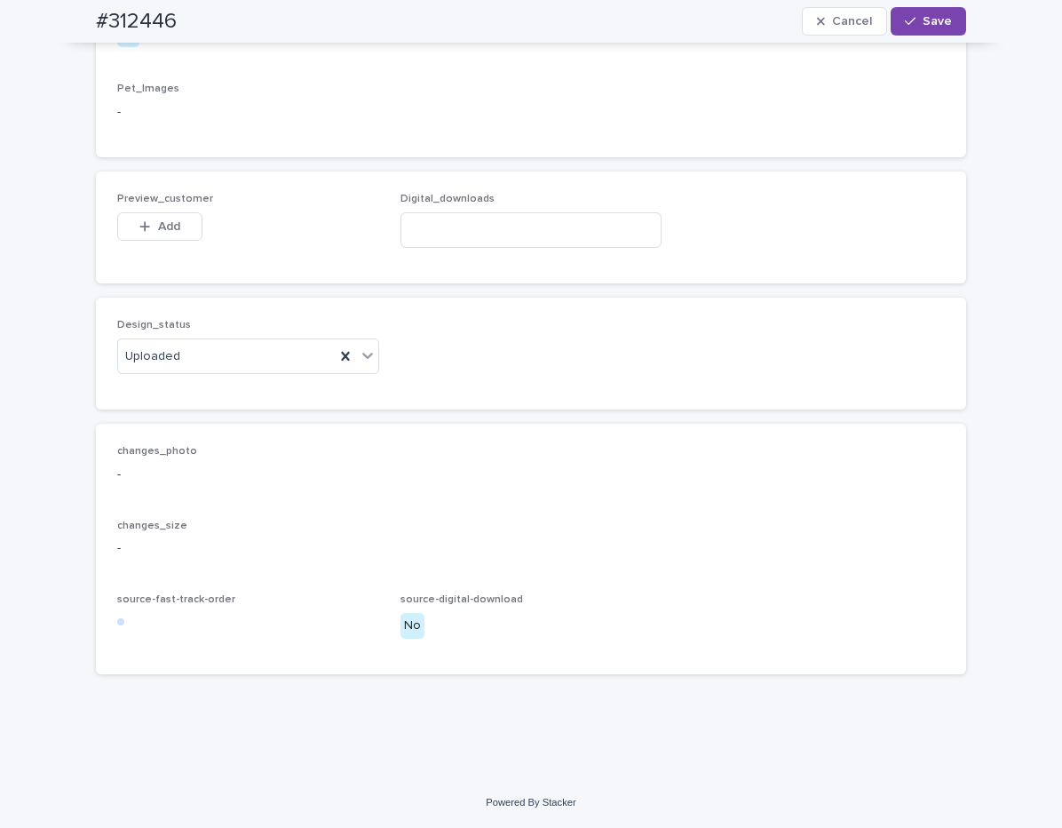
scroll to position [1103, 0]
click at [168, 223] on span "Add" at bounding box center [169, 226] width 22 height 12
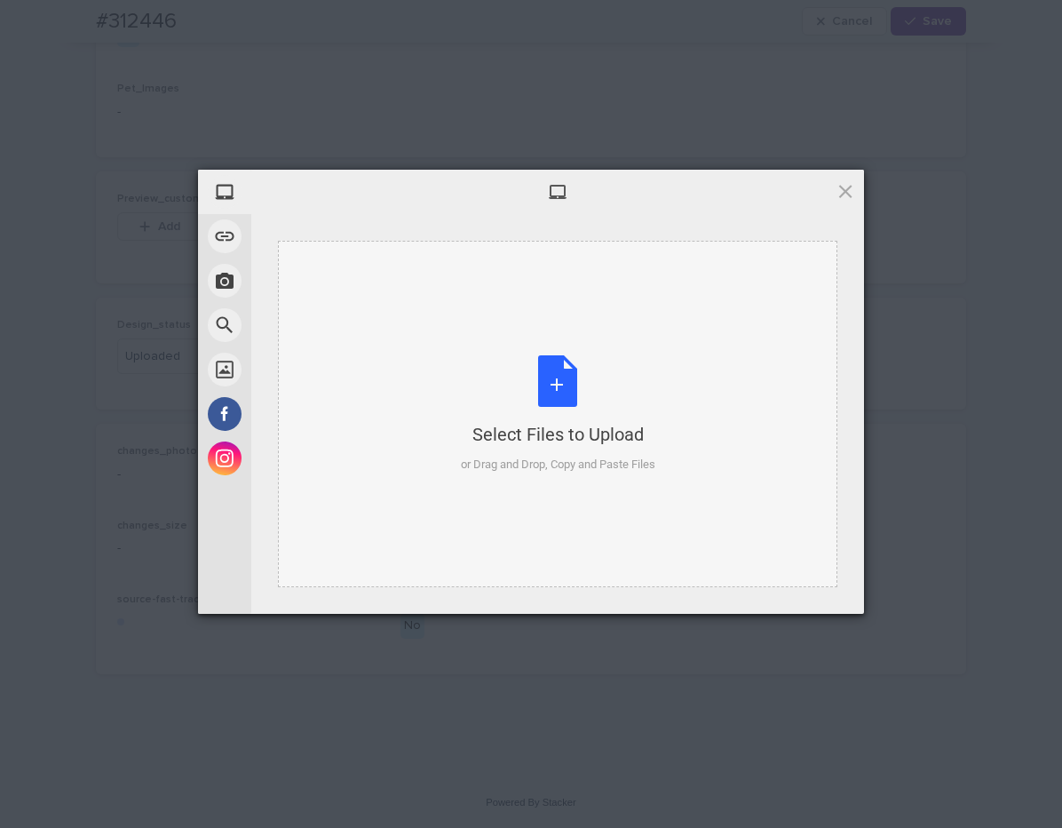
click at [544, 371] on div "Select Files to Upload or Drag and Drop, Copy and Paste Files" at bounding box center [558, 414] width 194 height 118
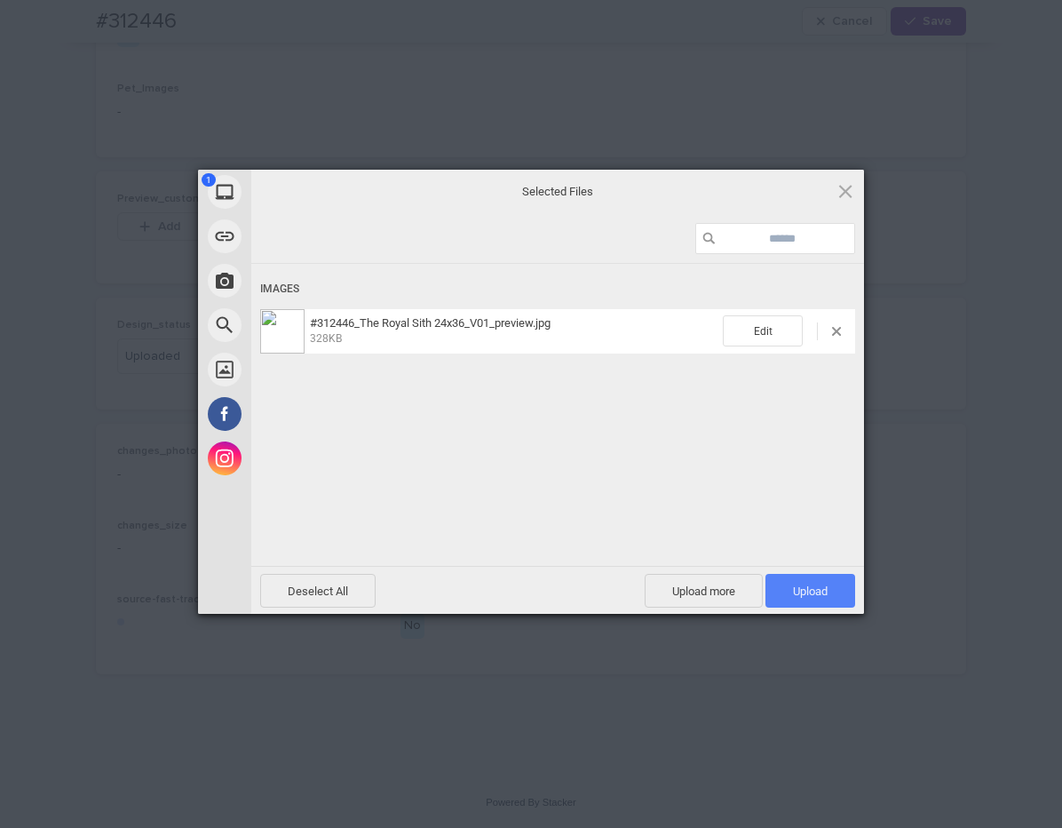
click at [801, 597] on span "Upload 1" at bounding box center [810, 590] width 35 height 13
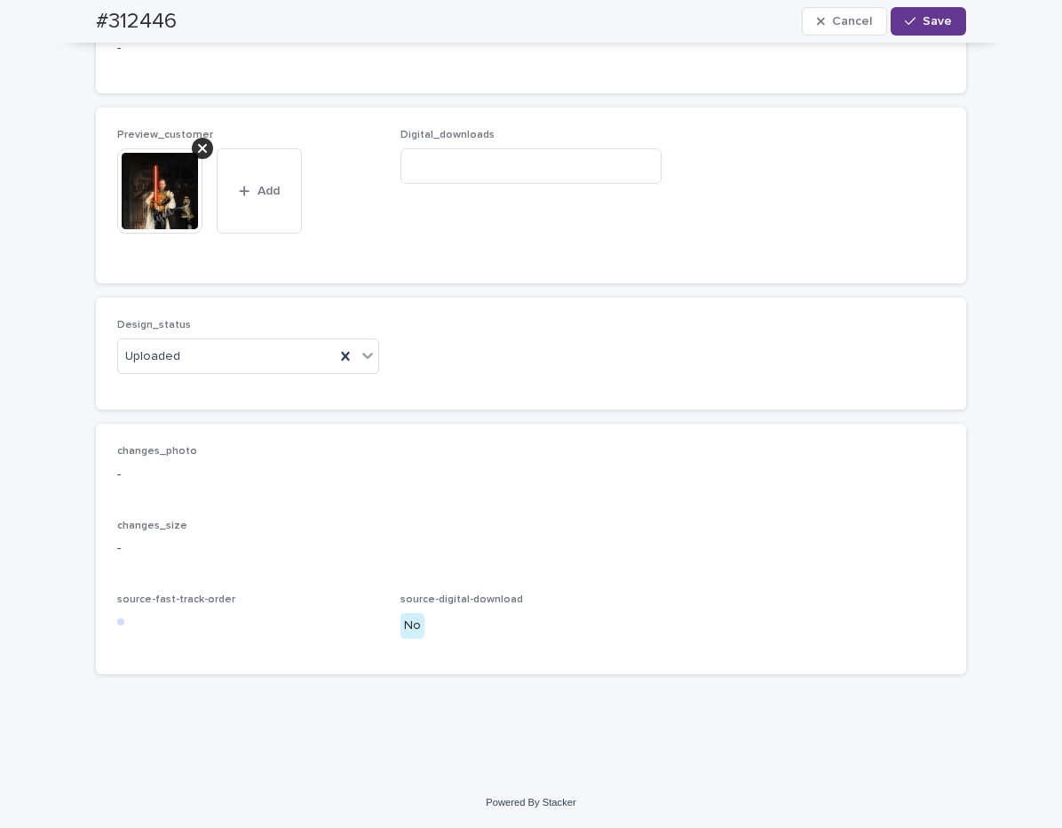
click at [944, 28] on button "Save" at bounding box center [928, 21] width 75 height 28
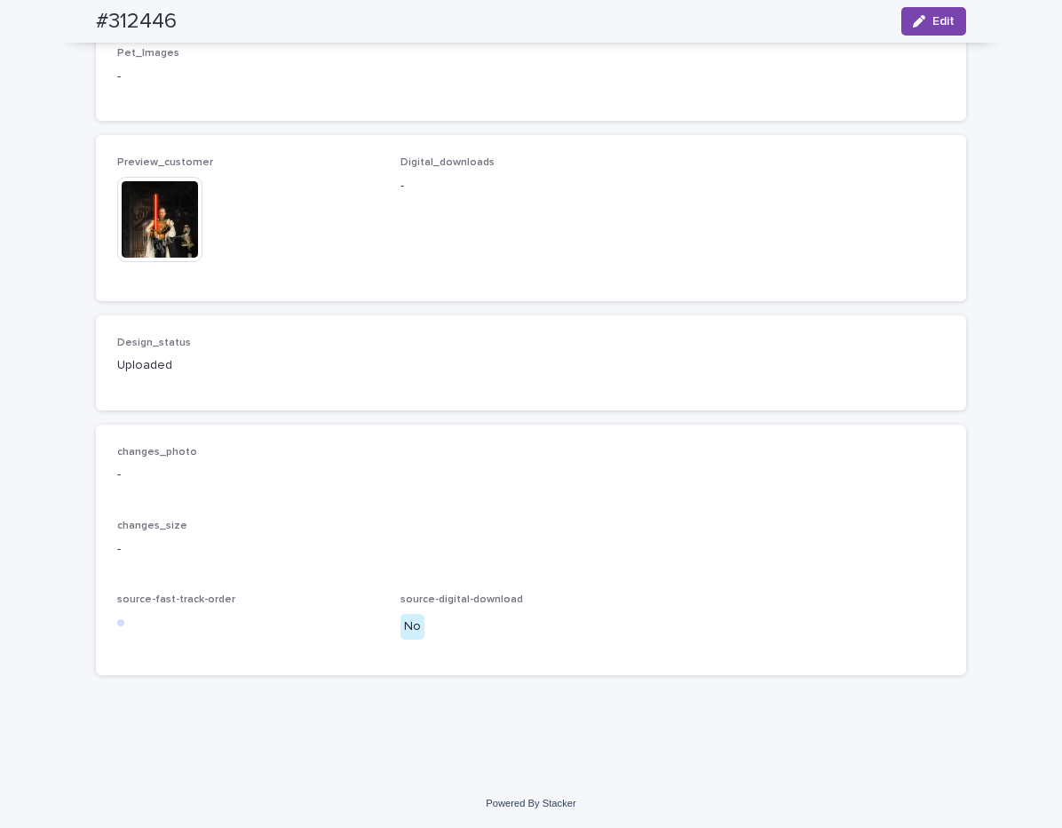
click at [441, 275] on span "Digital_downloads -" at bounding box center [532, 217] width 262 height 123
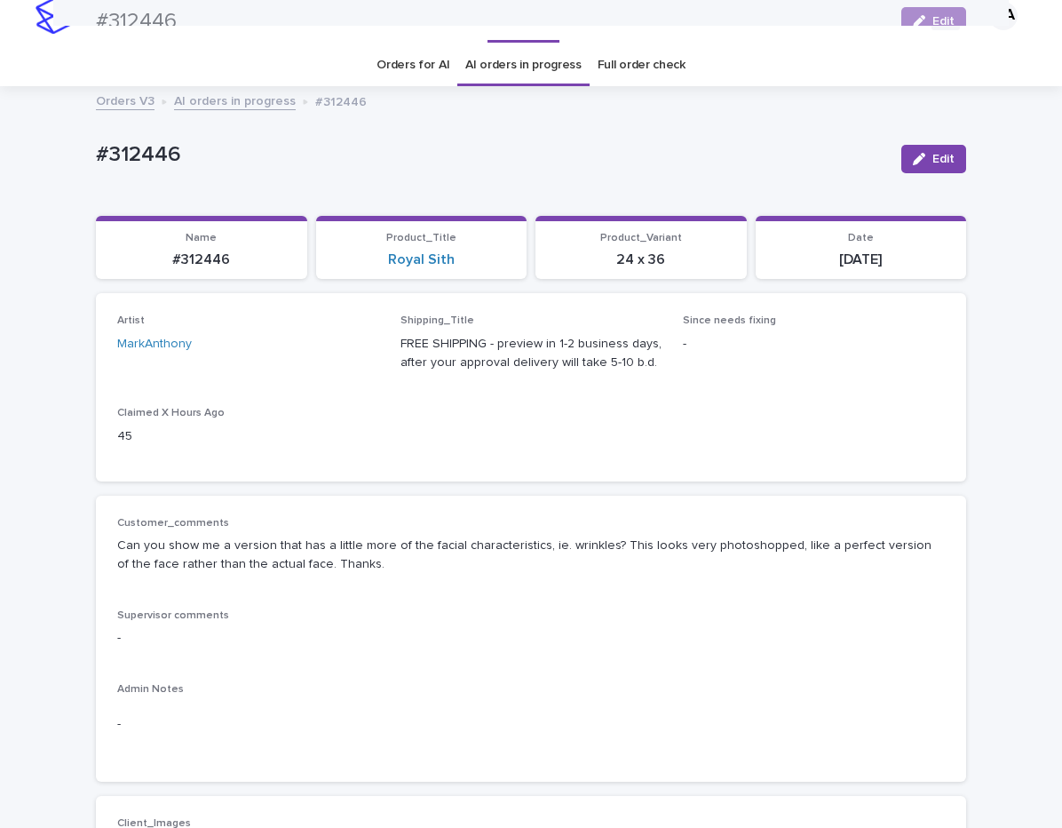
scroll to position [0, 0]
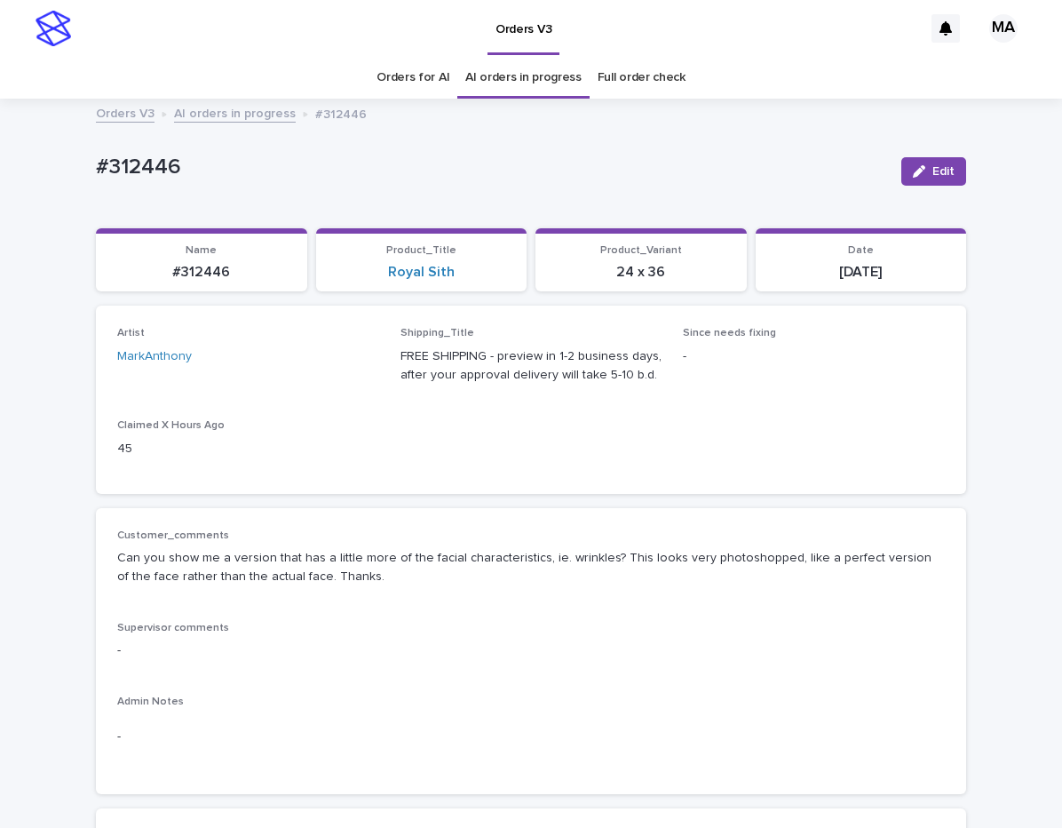
click at [250, 115] on link "AI orders in progress" at bounding box center [235, 112] width 122 height 20
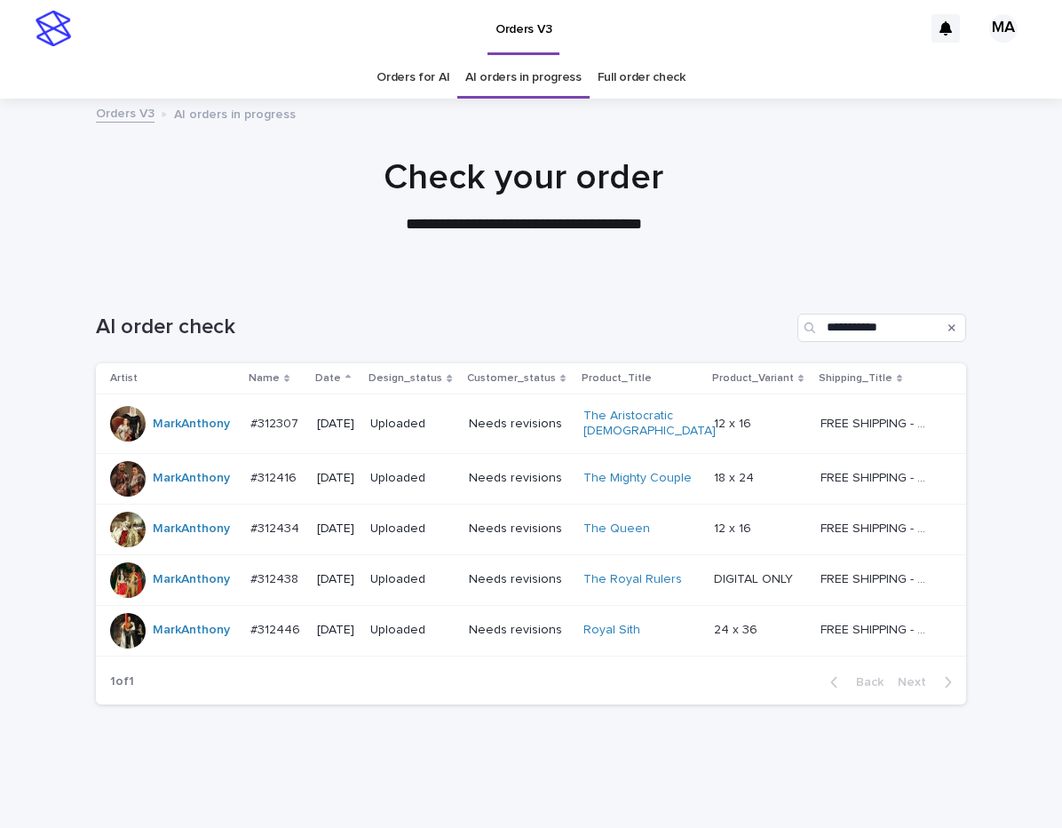
click at [400, 274] on div at bounding box center [523, 188] width 1047 height 178
click at [749, 430] on p "12 x 16" at bounding box center [734, 422] width 41 height 19
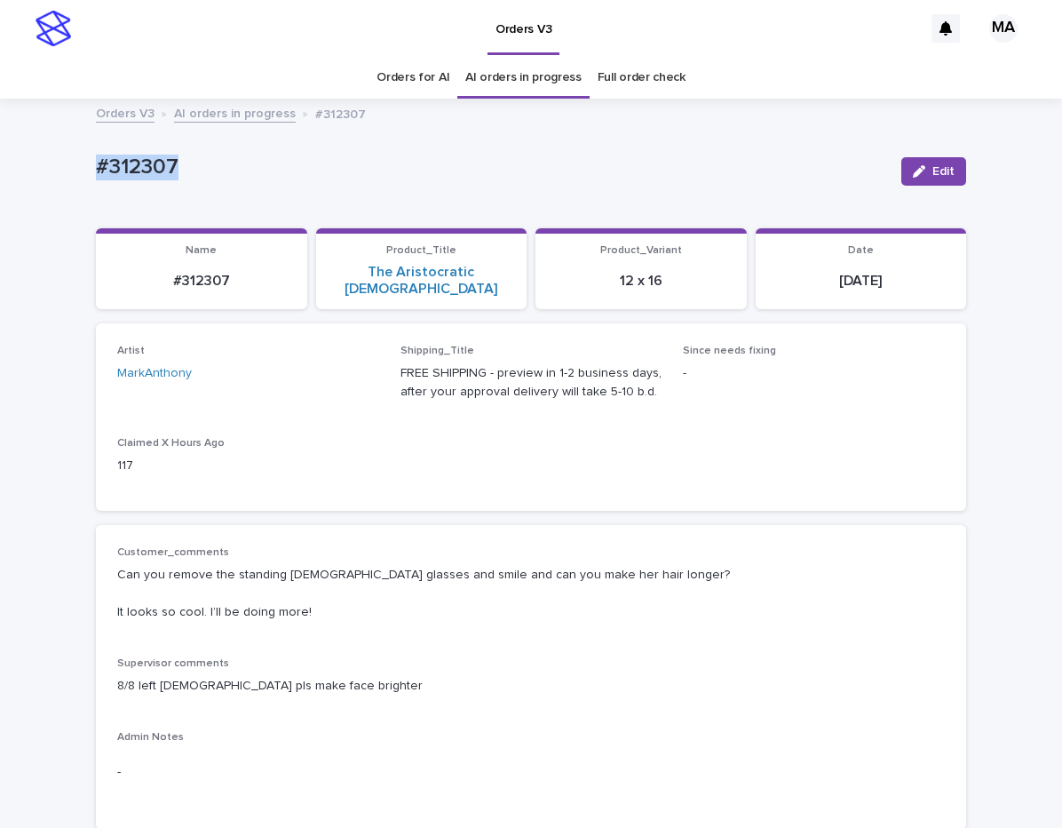
drag, startPoint x: 233, startPoint y: 161, endPoint x: 10, endPoint y: 161, distance: 222.9
click at [96, 161] on div "#312307" at bounding box center [491, 165] width 791 height 29
copy p "#312307"
click at [921, 171] on div "button" at bounding box center [923, 171] width 20 height 12
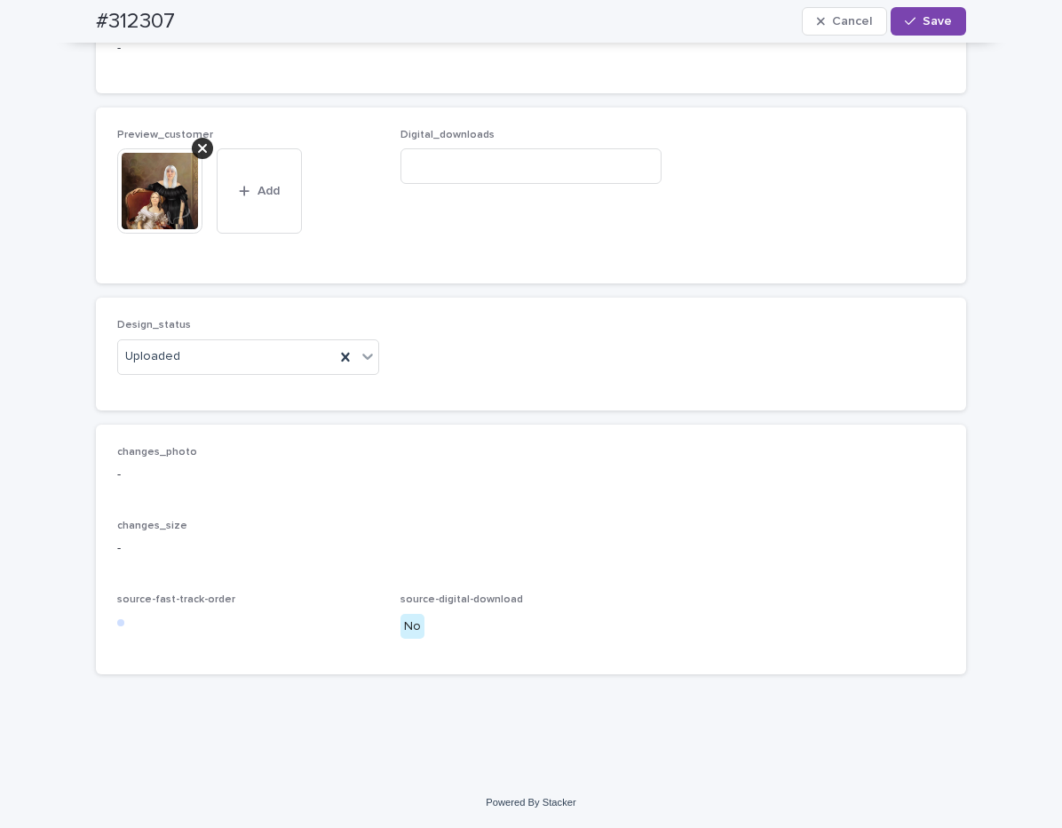
scroll to position [1297, 0]
click at [199, 150] on icon at bounding box center [202, 148] width 9 height 14
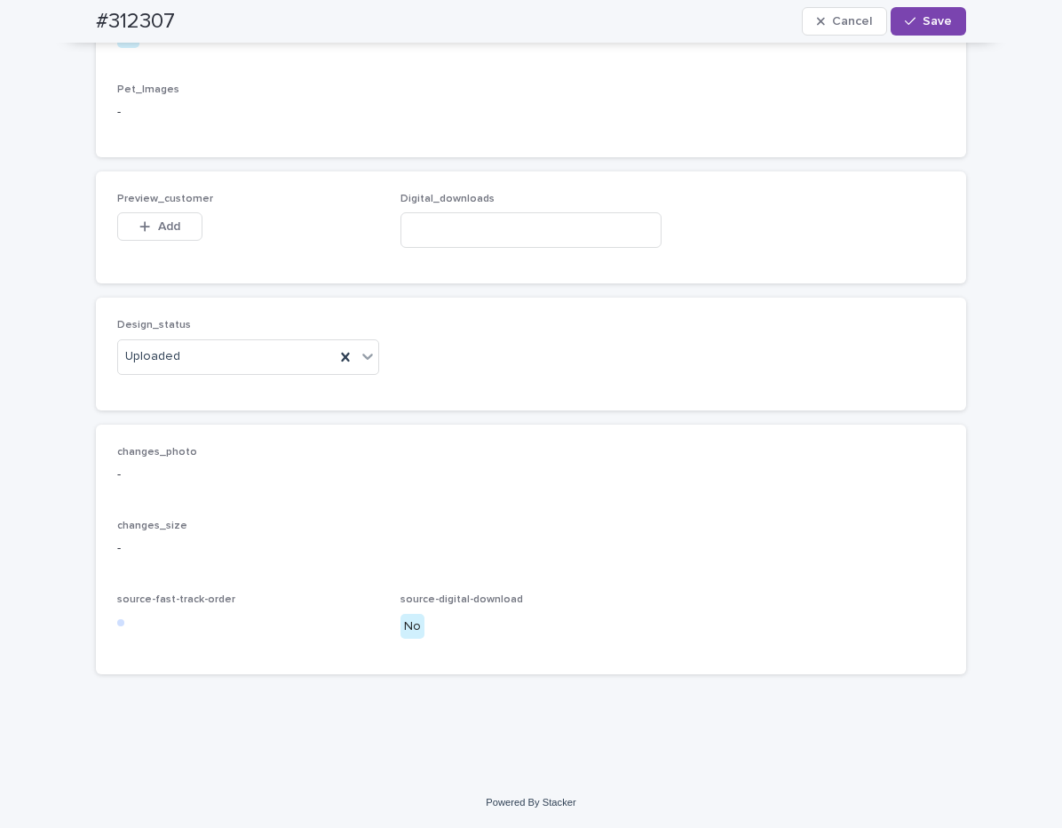
scroll to position [1233, 0]
click at [144, 208] on div "Preview_customer This file cannot be opened Download File Add" at bounding box center [248, 227] width 262 height 69
click at [147, 218] on button "Add" at bounding box center [159, 226] width 85 height 28
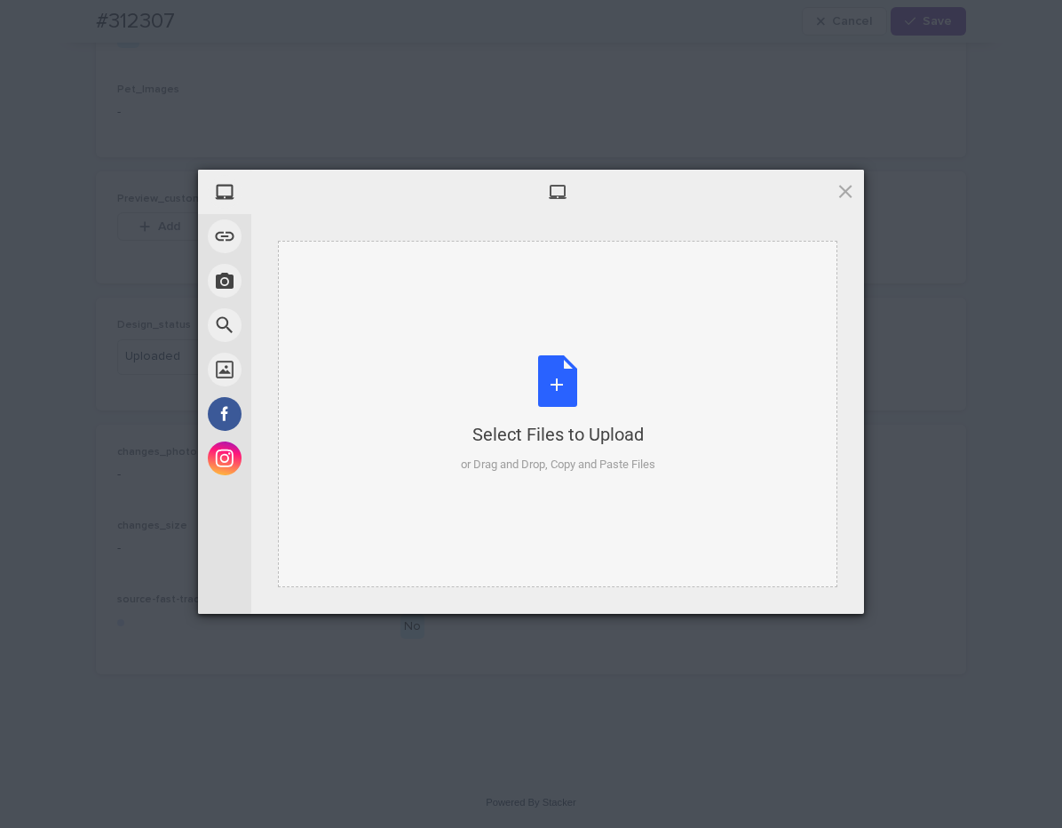
click at [615, 389] on div "Select Files to Upload or Drag and Drop, Copy and Paste Files" at bounding box center [558, 414] width 194 height 118
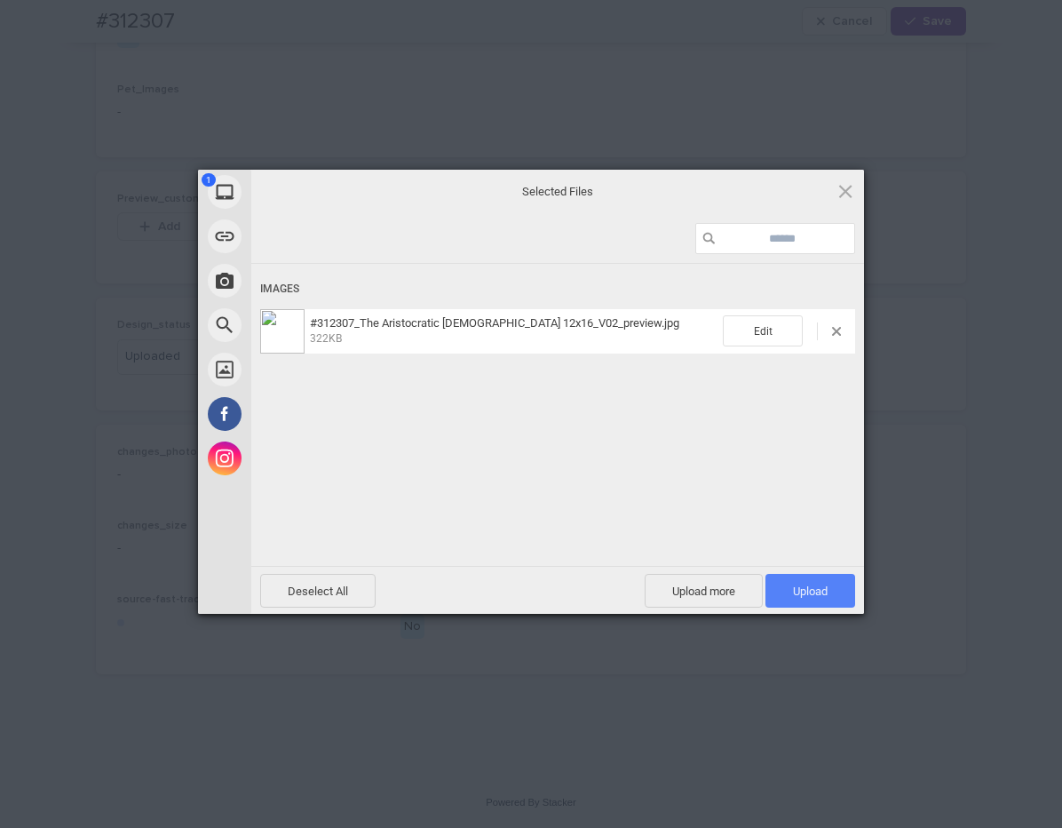
click at [841, 592] on span "Upload 1" at bounding box center [811, 591] width 90 height 34
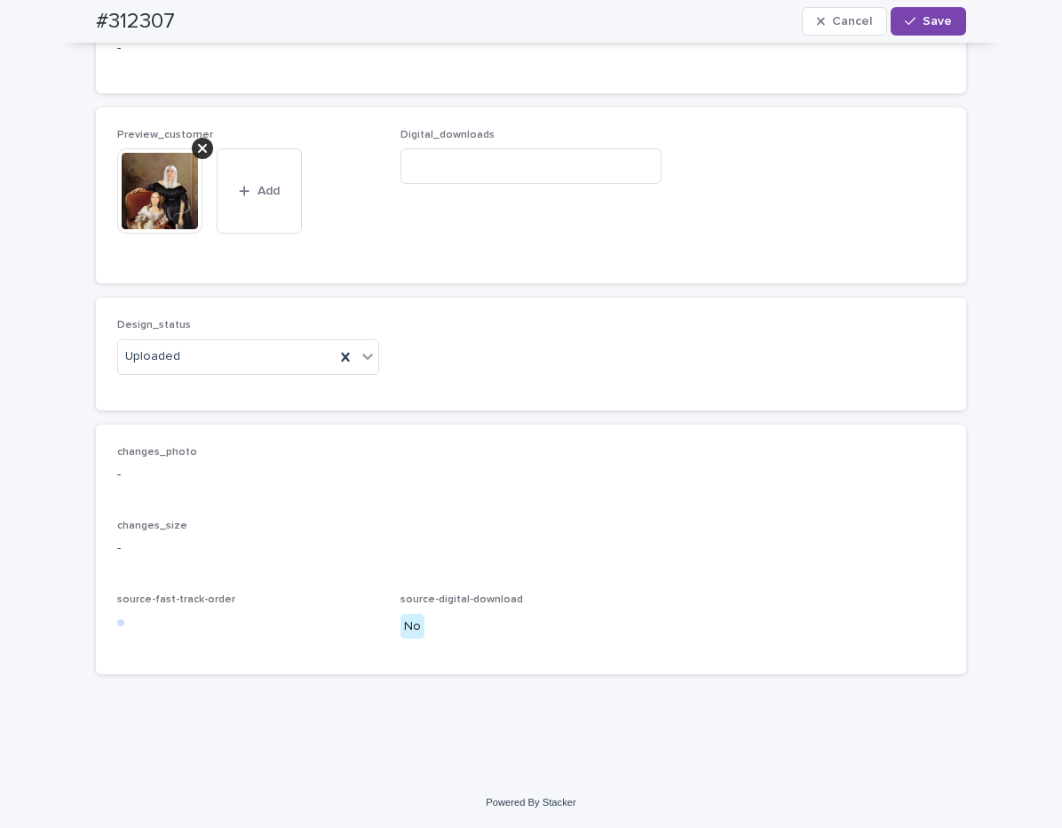
click at [923, 26] on span "Save" at bounding box center [937, 21] width 29 height 12
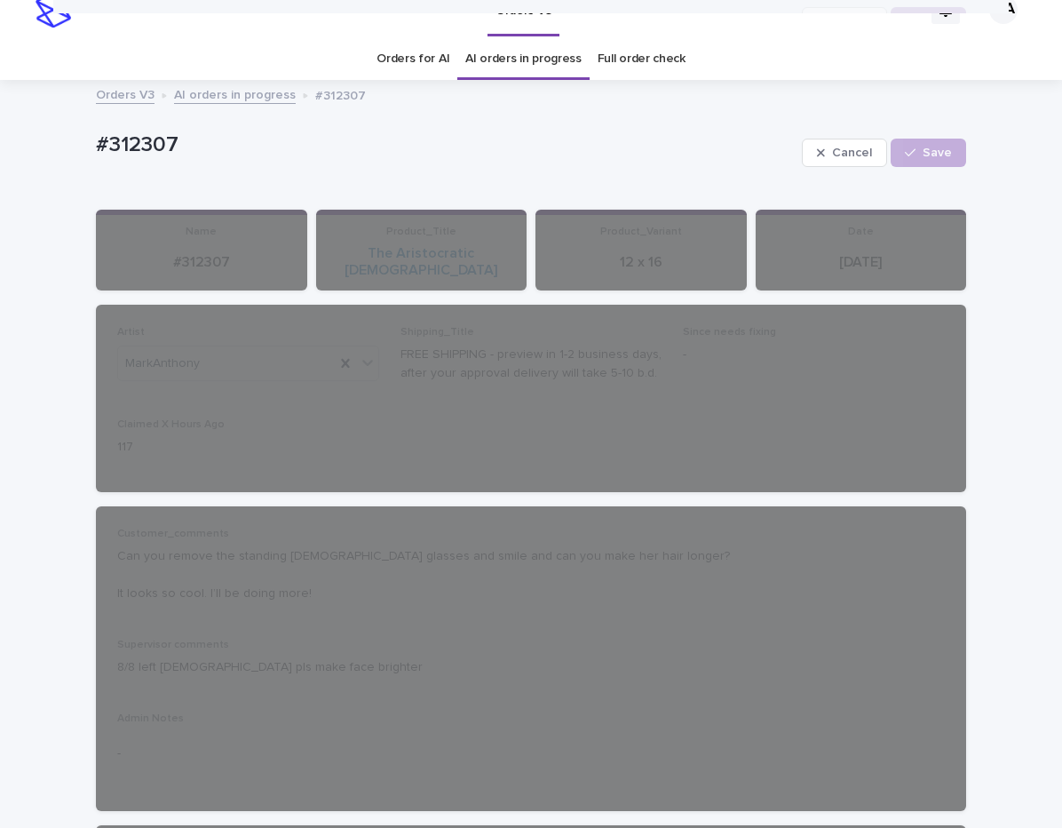
scroll to position [0, 0]
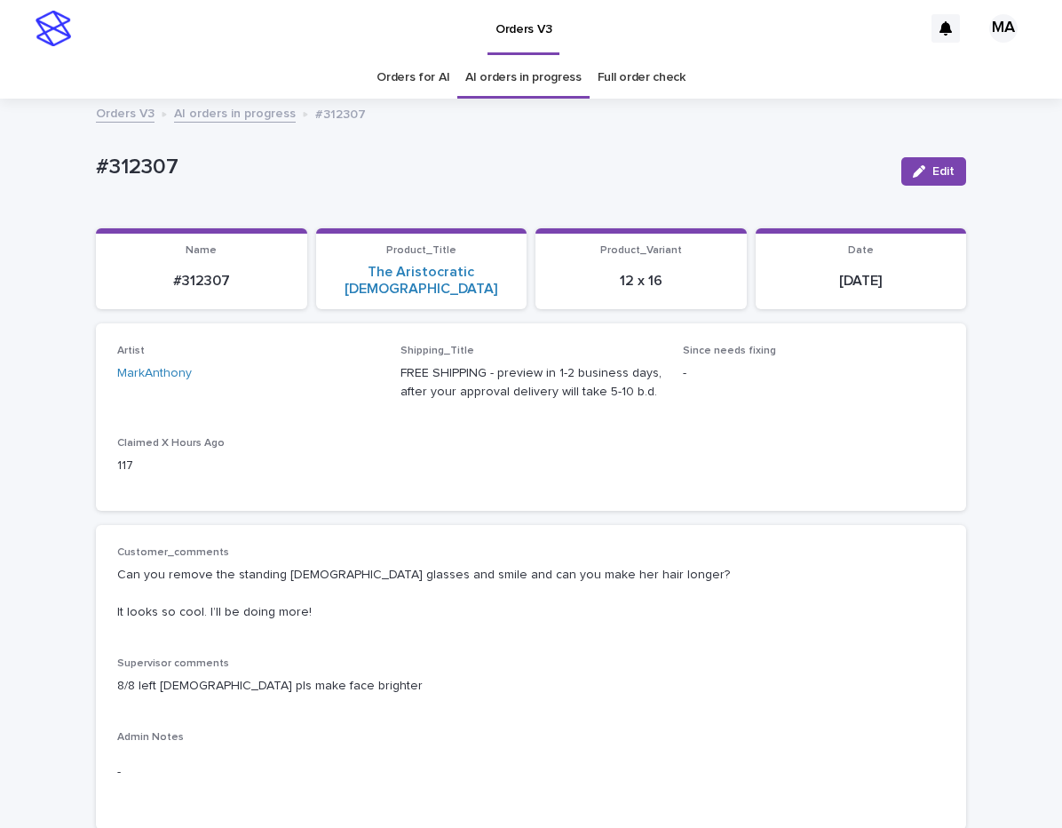
click at [226, 118] on link "AI orders in progress" at bounding box center [235, 112] width 122 height 20
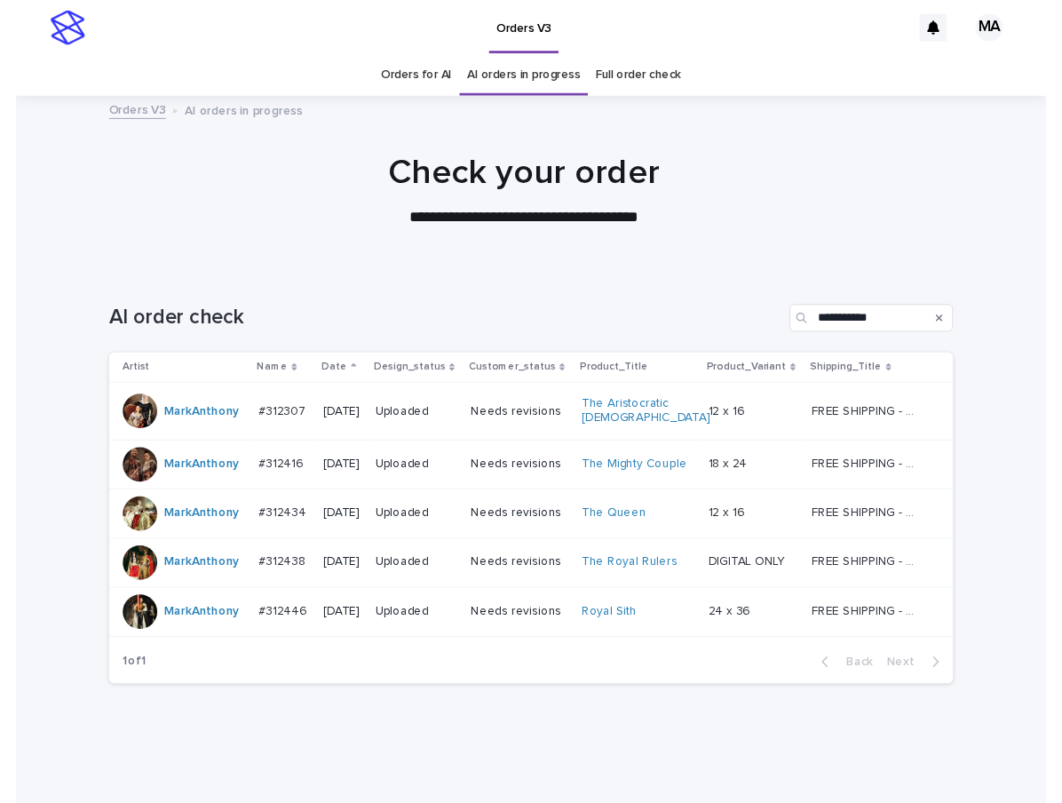
scroll to position [16, 0]
